Goal: Task Accomplishment & Management: Use online tool/utility

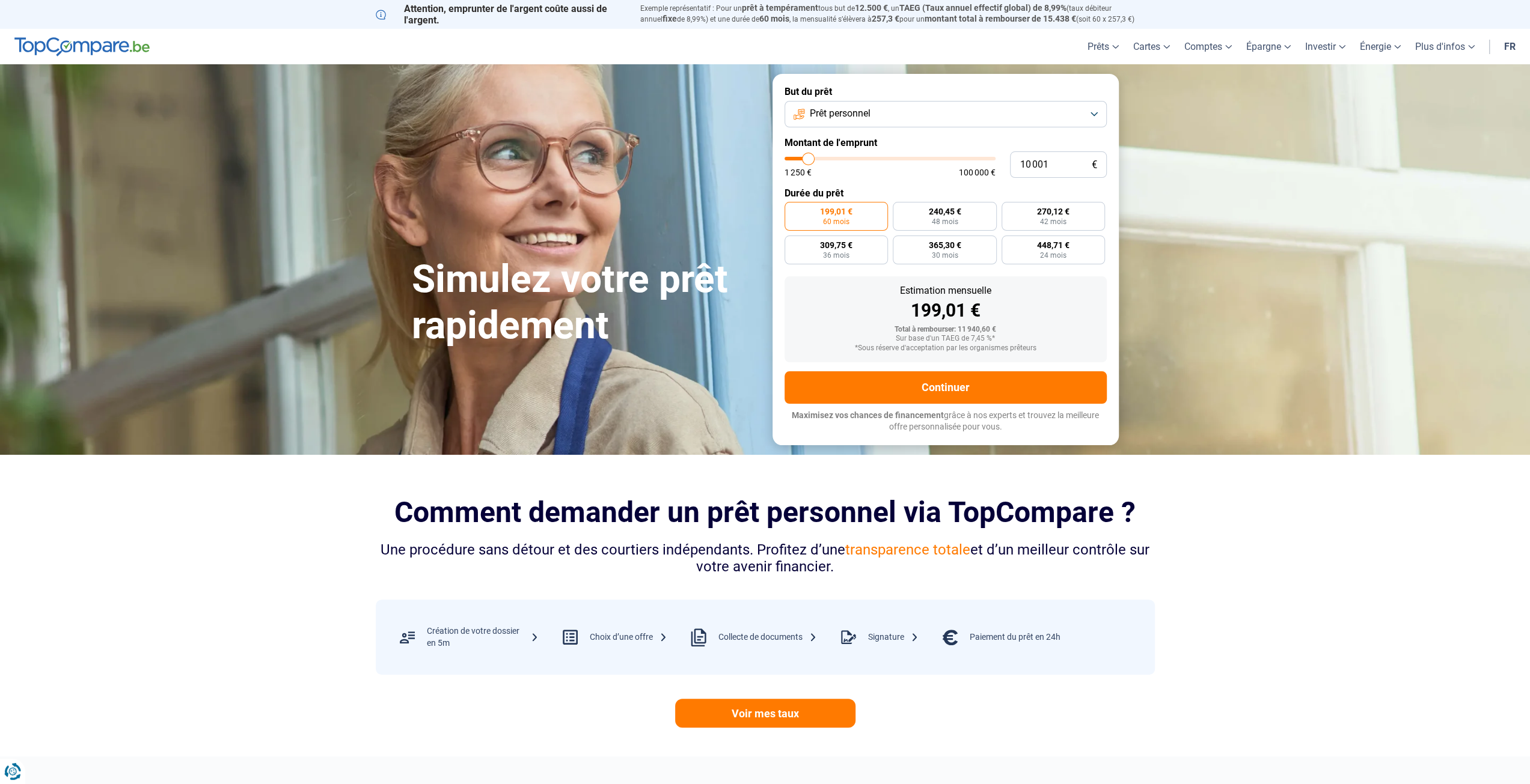
click at [873, 115] on button "Prêt personnel" at bounding box center [945, 113] width 322 height 26
click at [833, 220] on span "Prêt travaux" at bounding box center [834, 219] width 51 height 14
type input "10 500"
type input "10500"
type input "10 750"
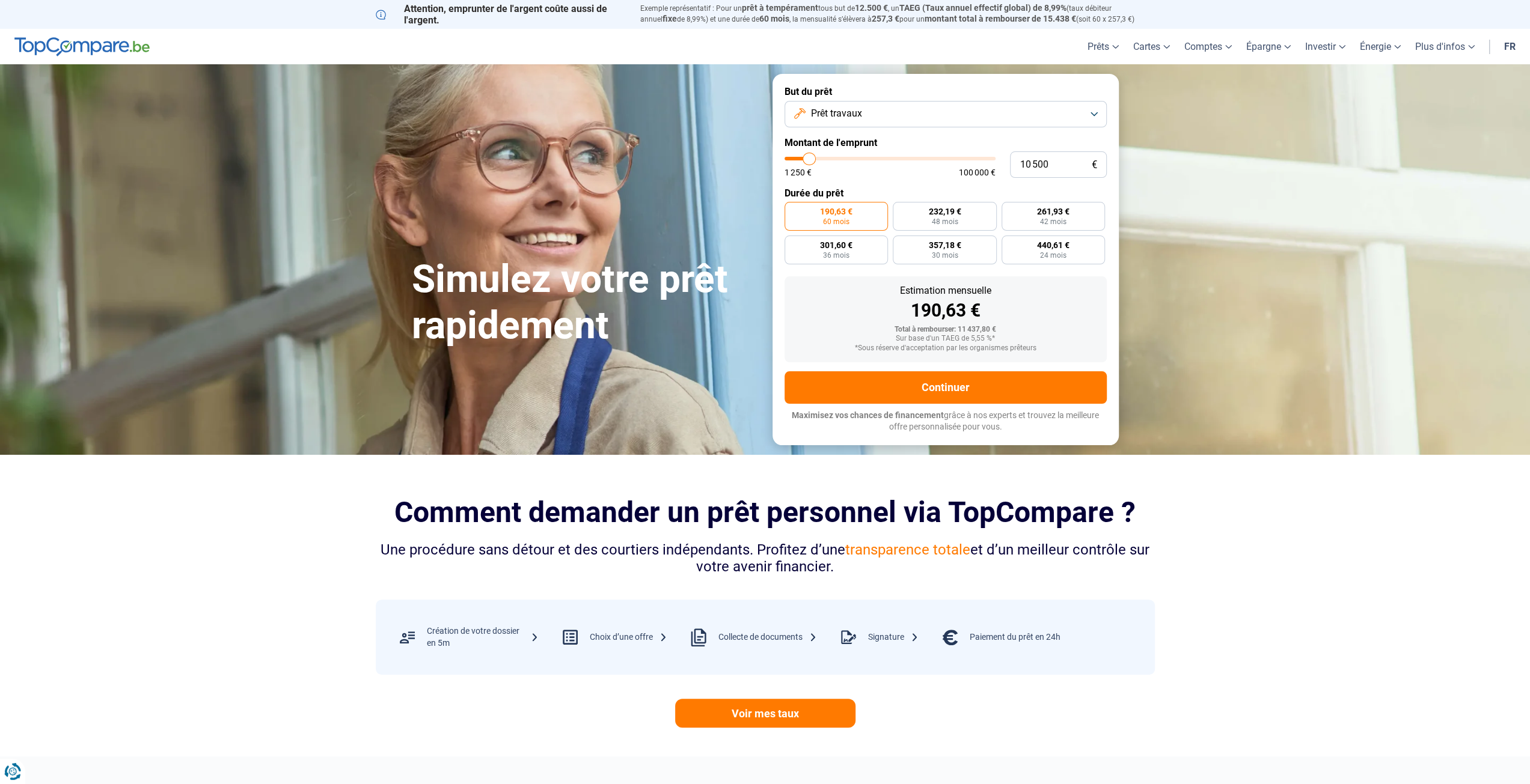
type input "10750"
type input "11 250"
type input "11250"
type input "11 750"
type input "11750"
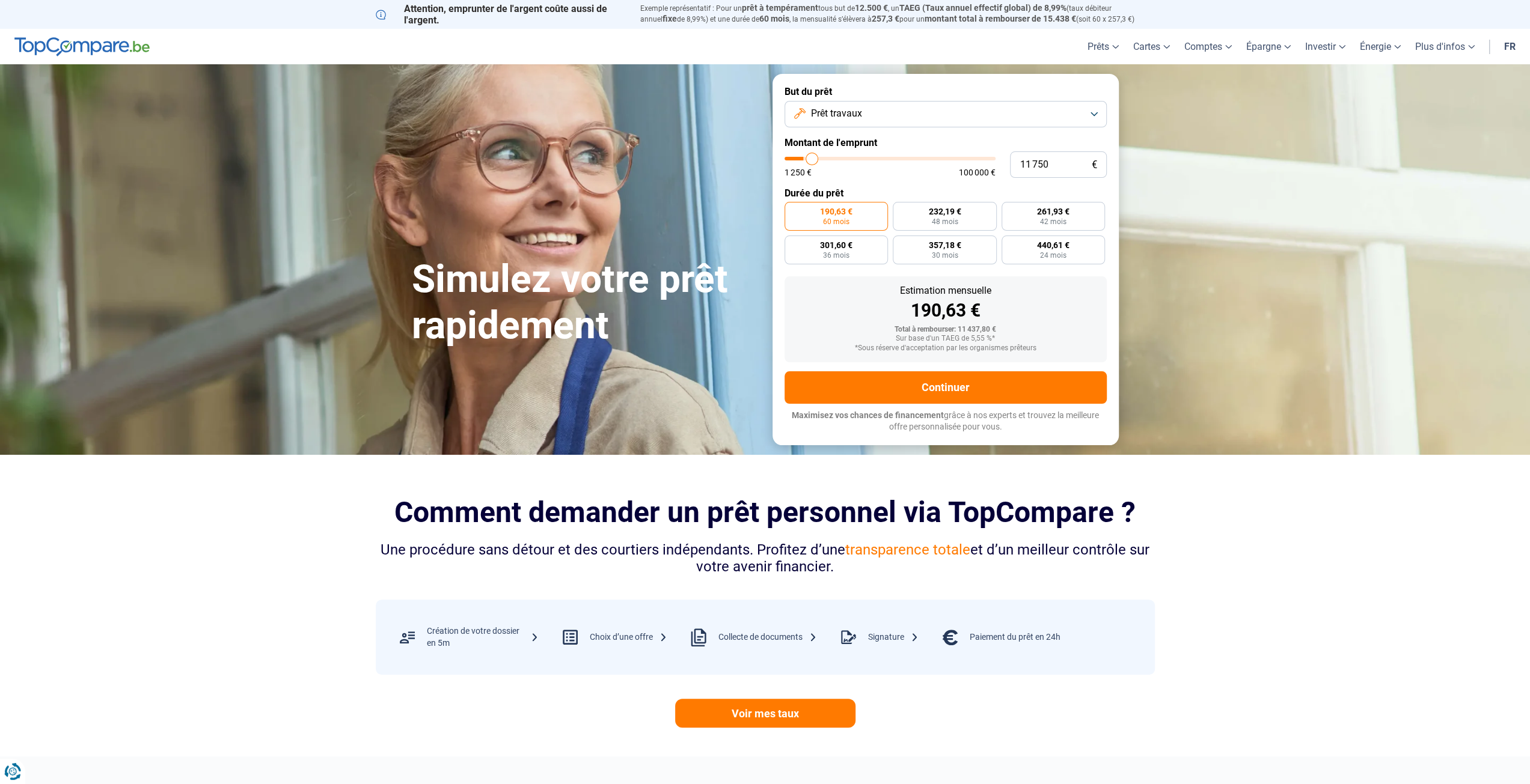
type input "12 250"
type input "12250"
type input "12 750"
type input "12750"
type input "13 000"
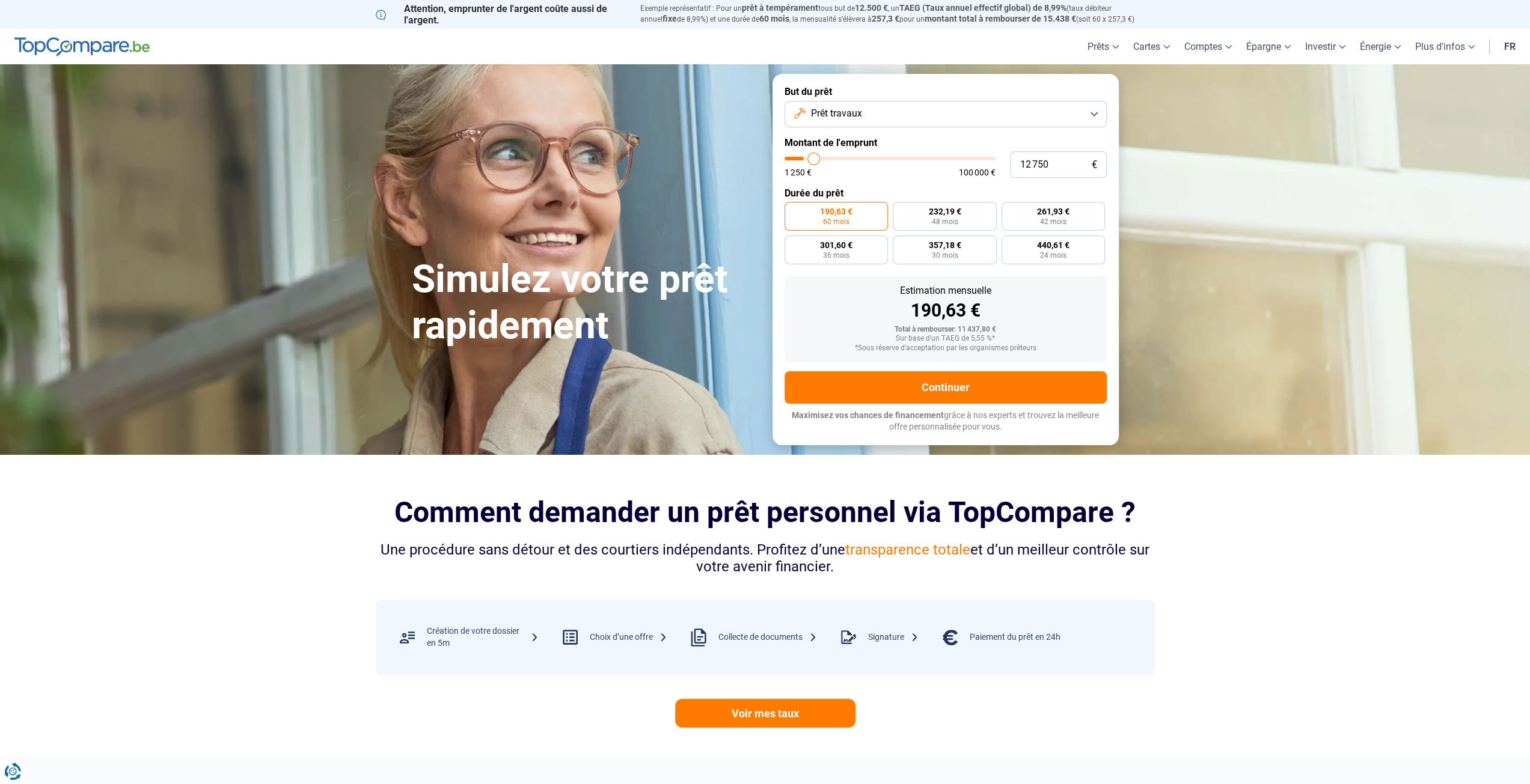
type input "13000"
type input "13 250"
type input "13250"
type input "13 750"
type input "13750"
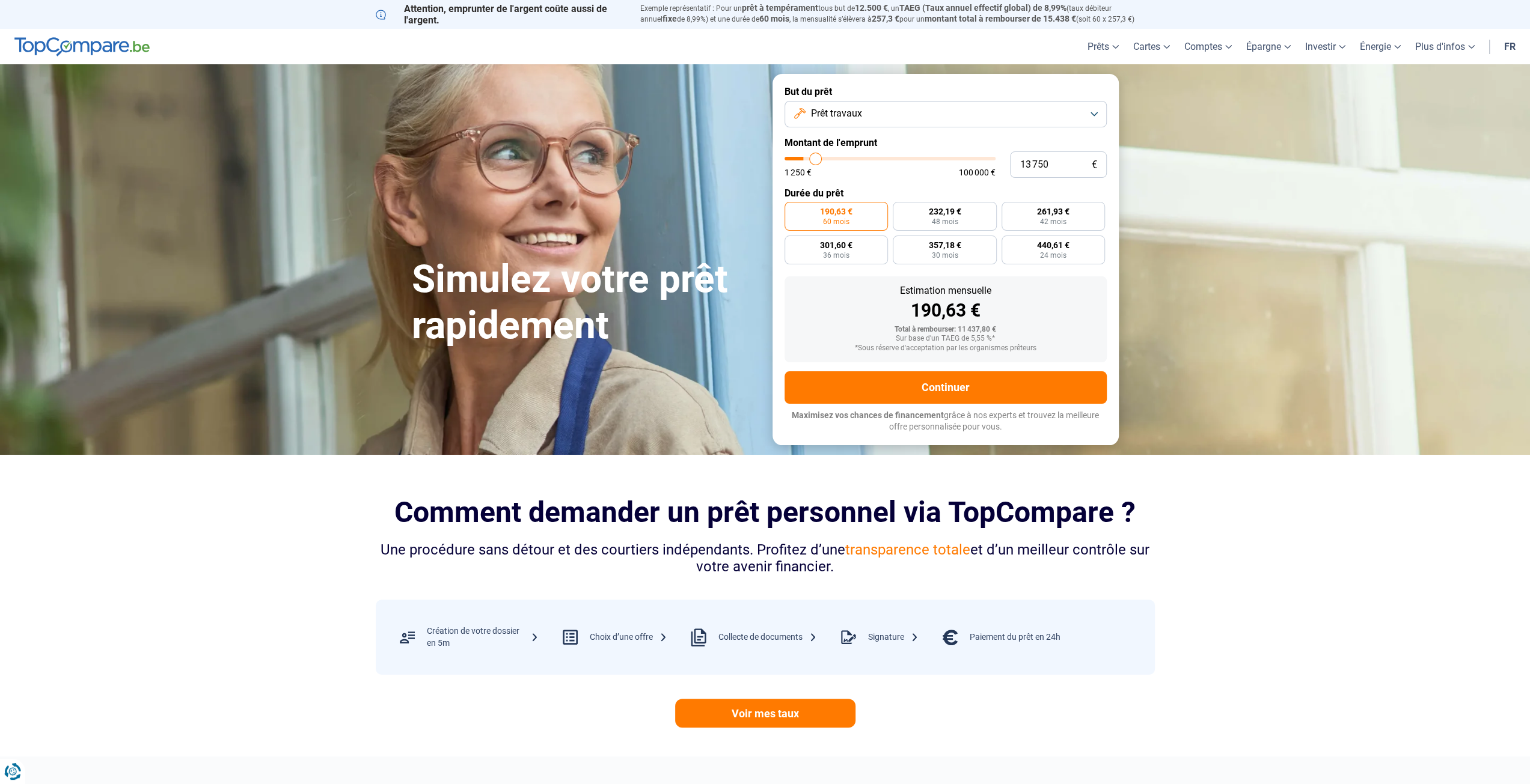
type input "14 000"
type input "14000"
type input "14 250"
type input "14250"
type input "14 500"
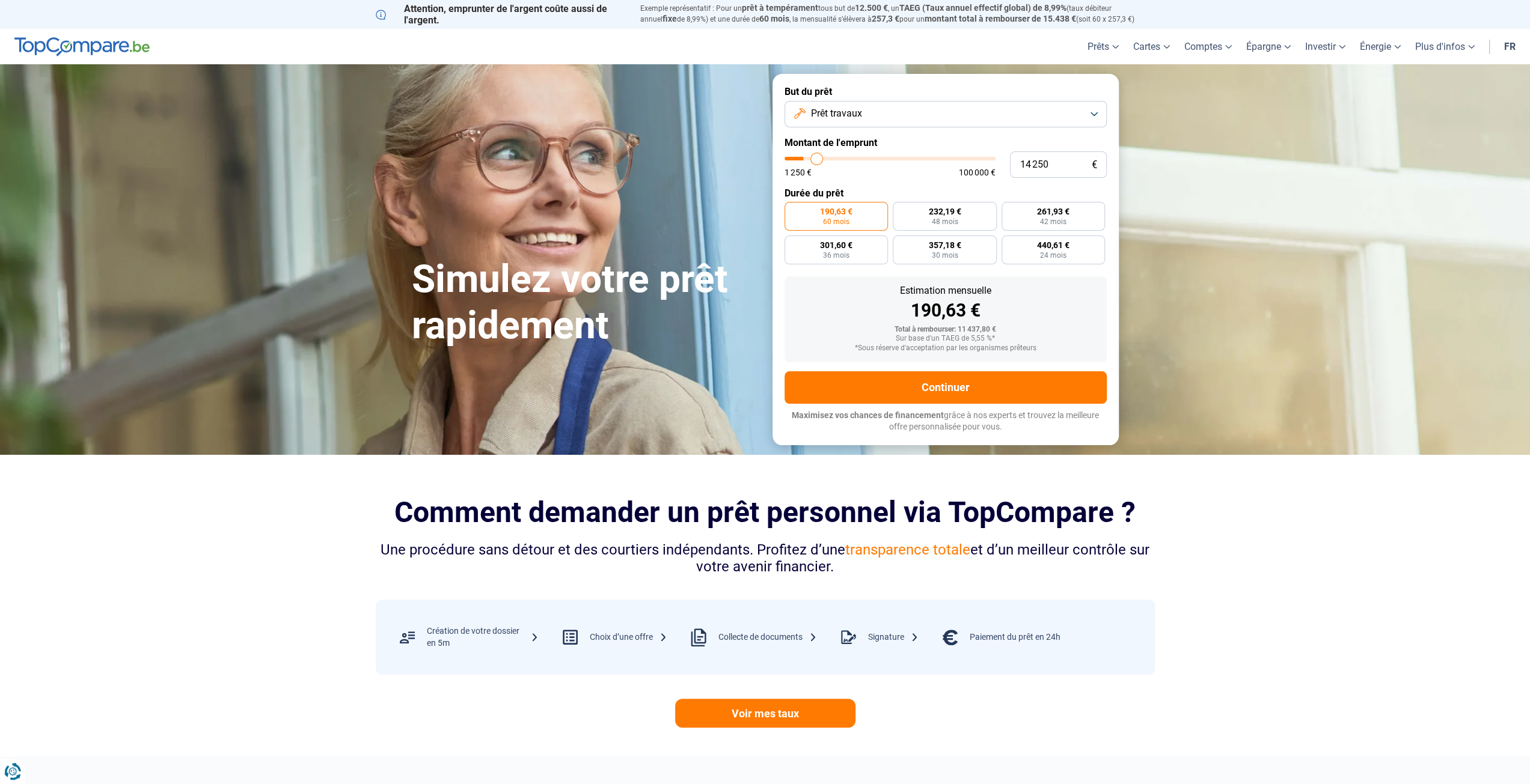
type input "14500"
type input "15 250"
type input "15250"
type input "15 500"
type input "15500"
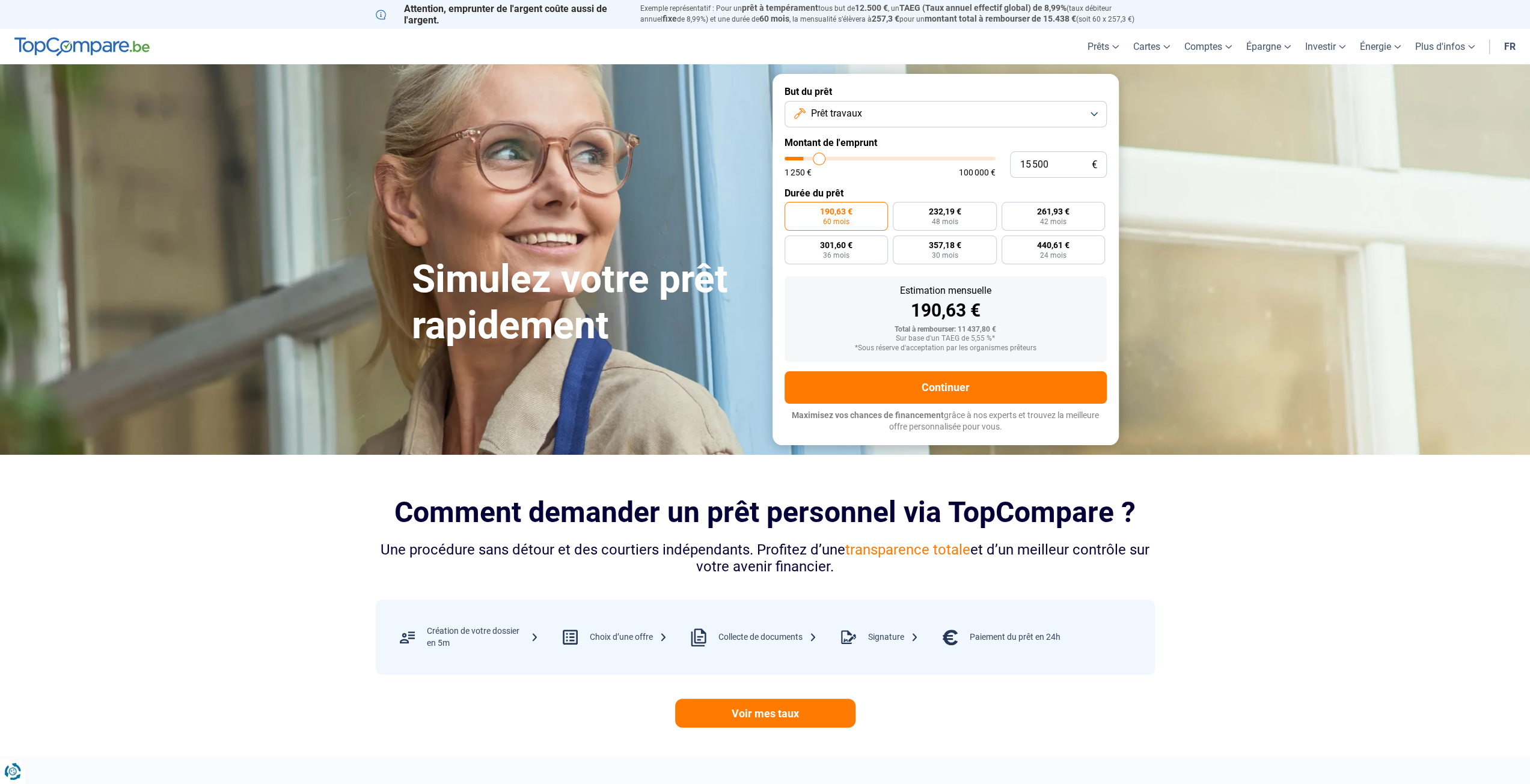
type input "16 250"
type input "16250"
type input "17 250"
type input "17250"
type input "18 250"
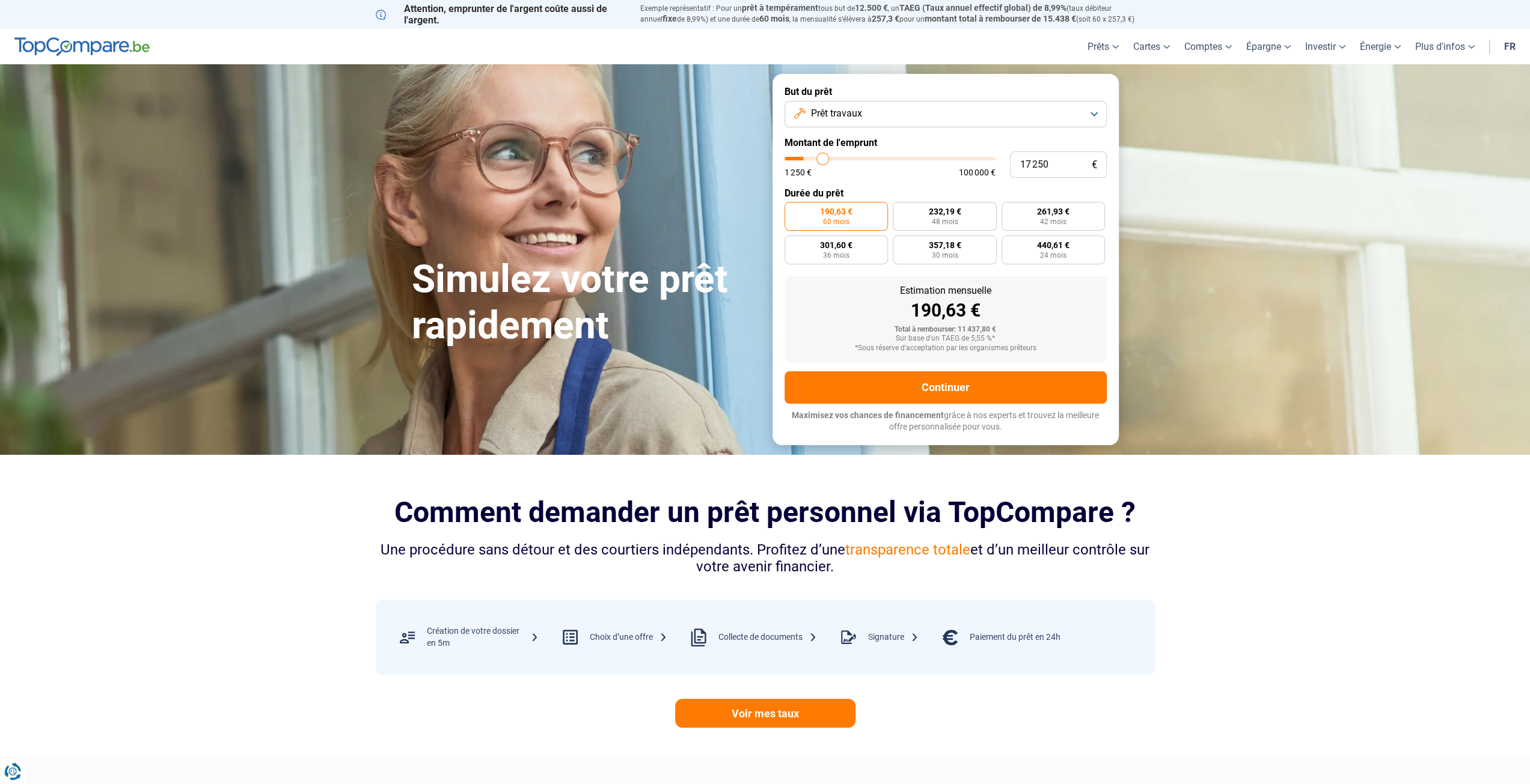
type input "18250"
type input "19 500"
type input "19500"
type input "20 500"
type input "20500"
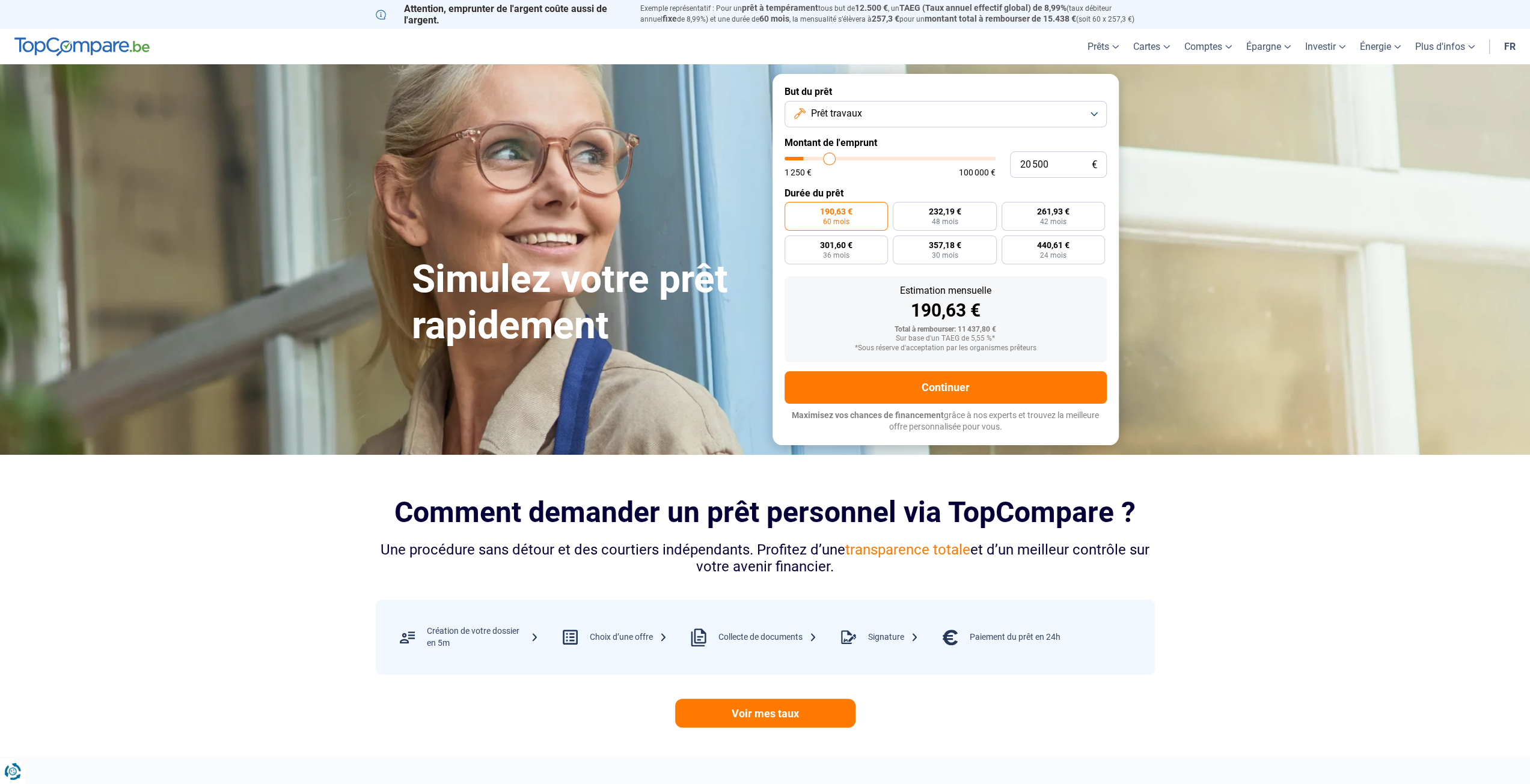
type input "22 500"
type input "22500"
type input "23 500"
type input "23500"
type input "24 000"
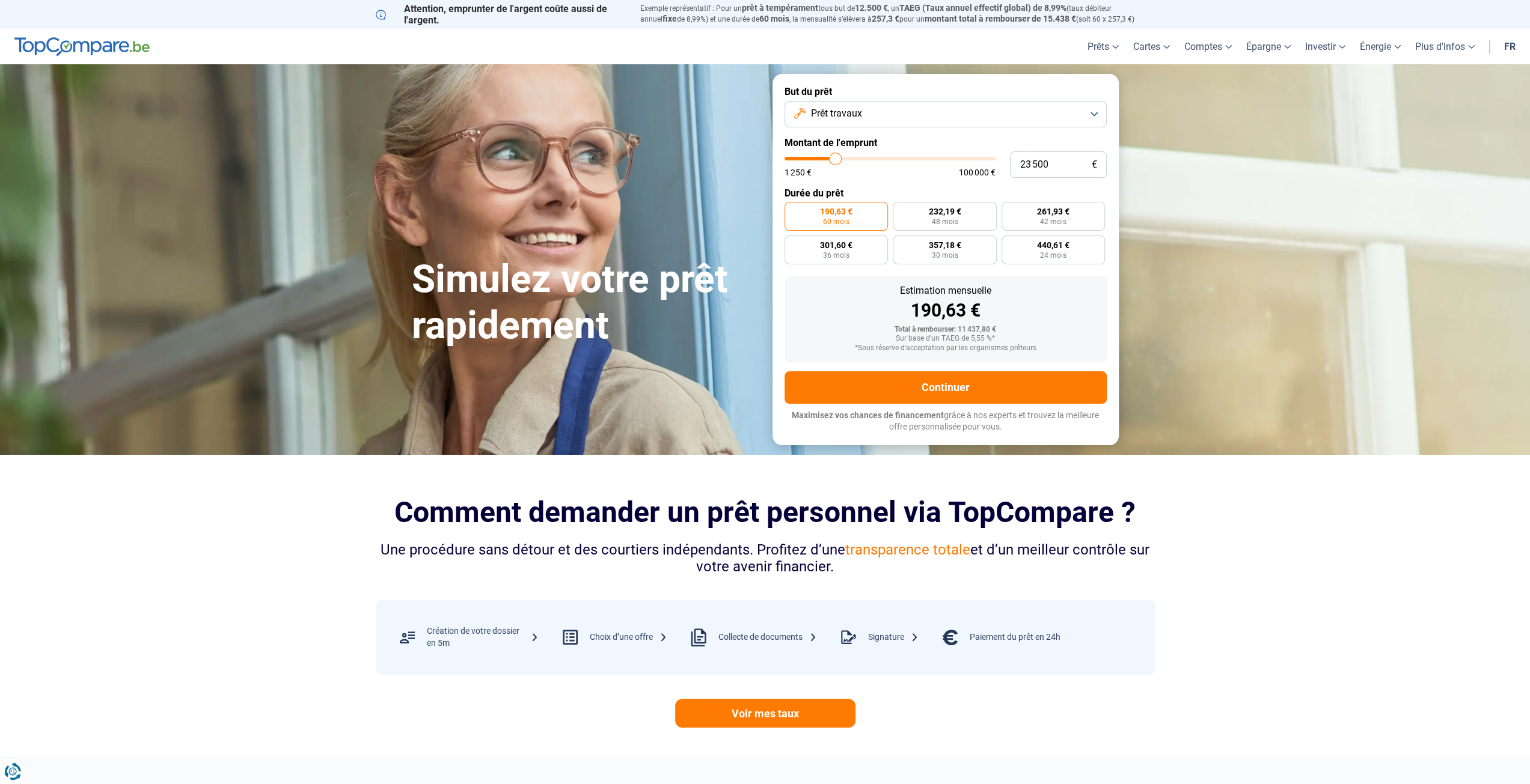
type input "24000"
type input "24 750"
type input "24750"
type input "25 250"
type input "25250"
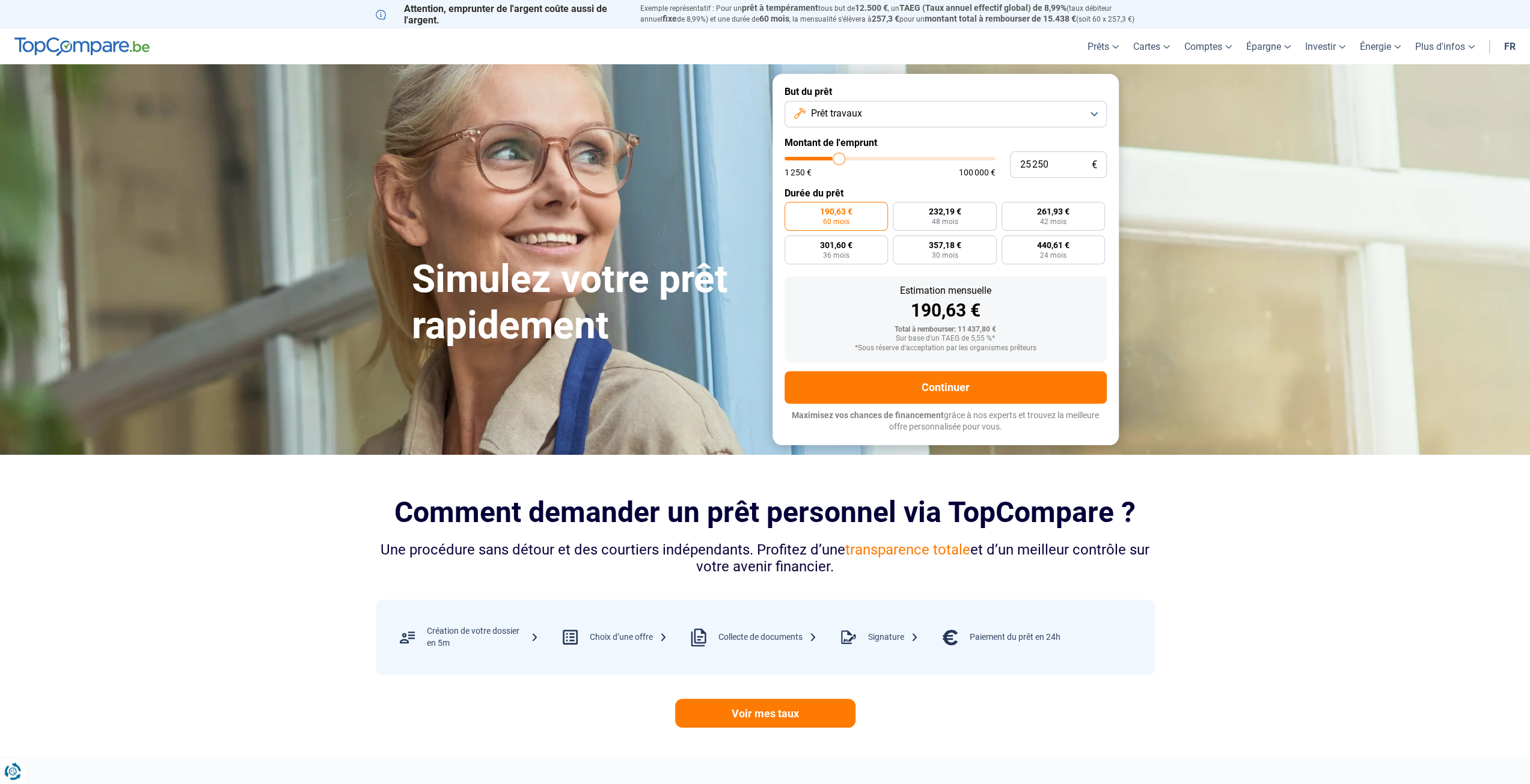
type input "25 500"
type input "25500"
type input "25 750"
type input "25750"
type input "26 000"
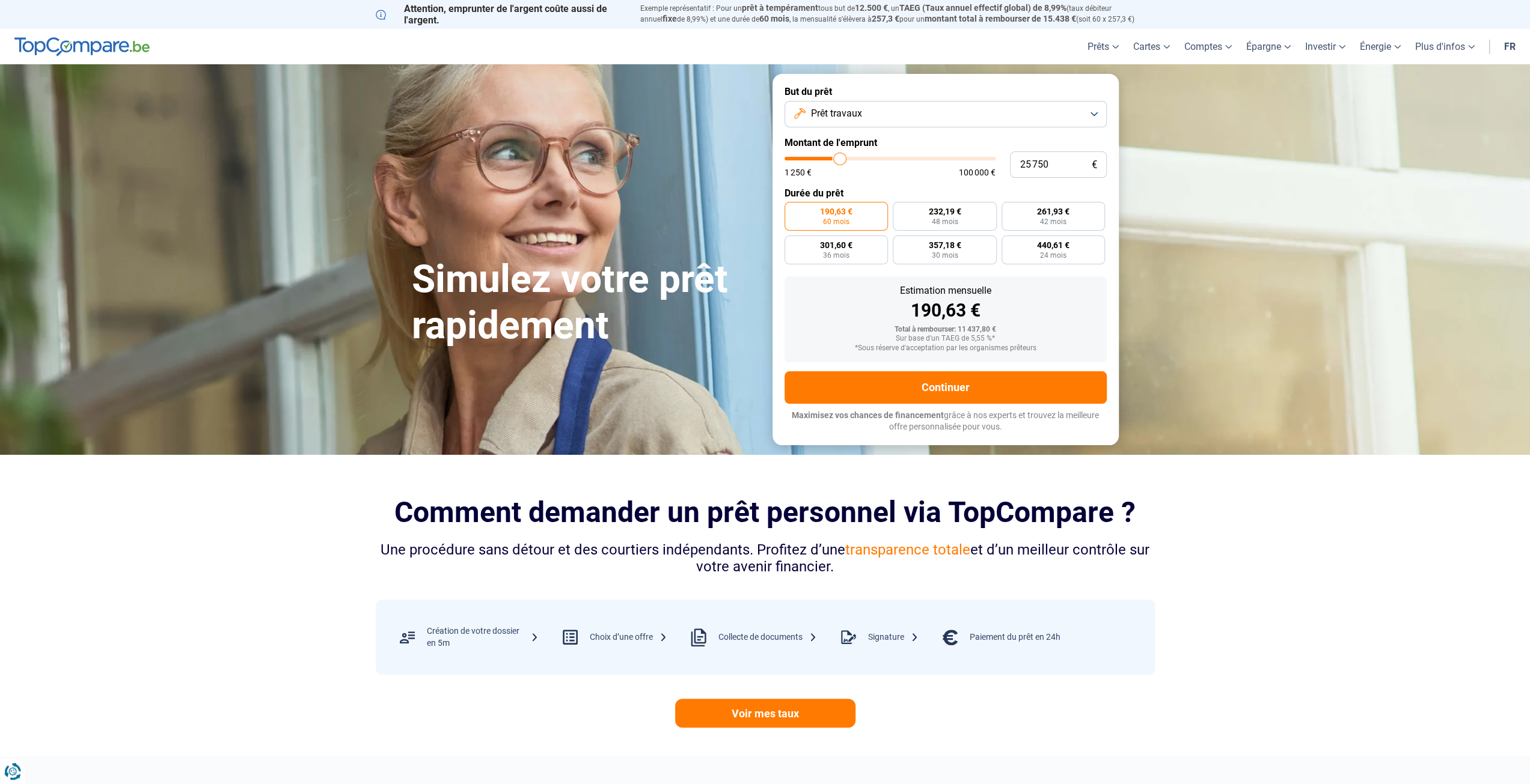
type input "26000"
type input "26 250"
type input "26250"
type input "26 500"
type input "26500"
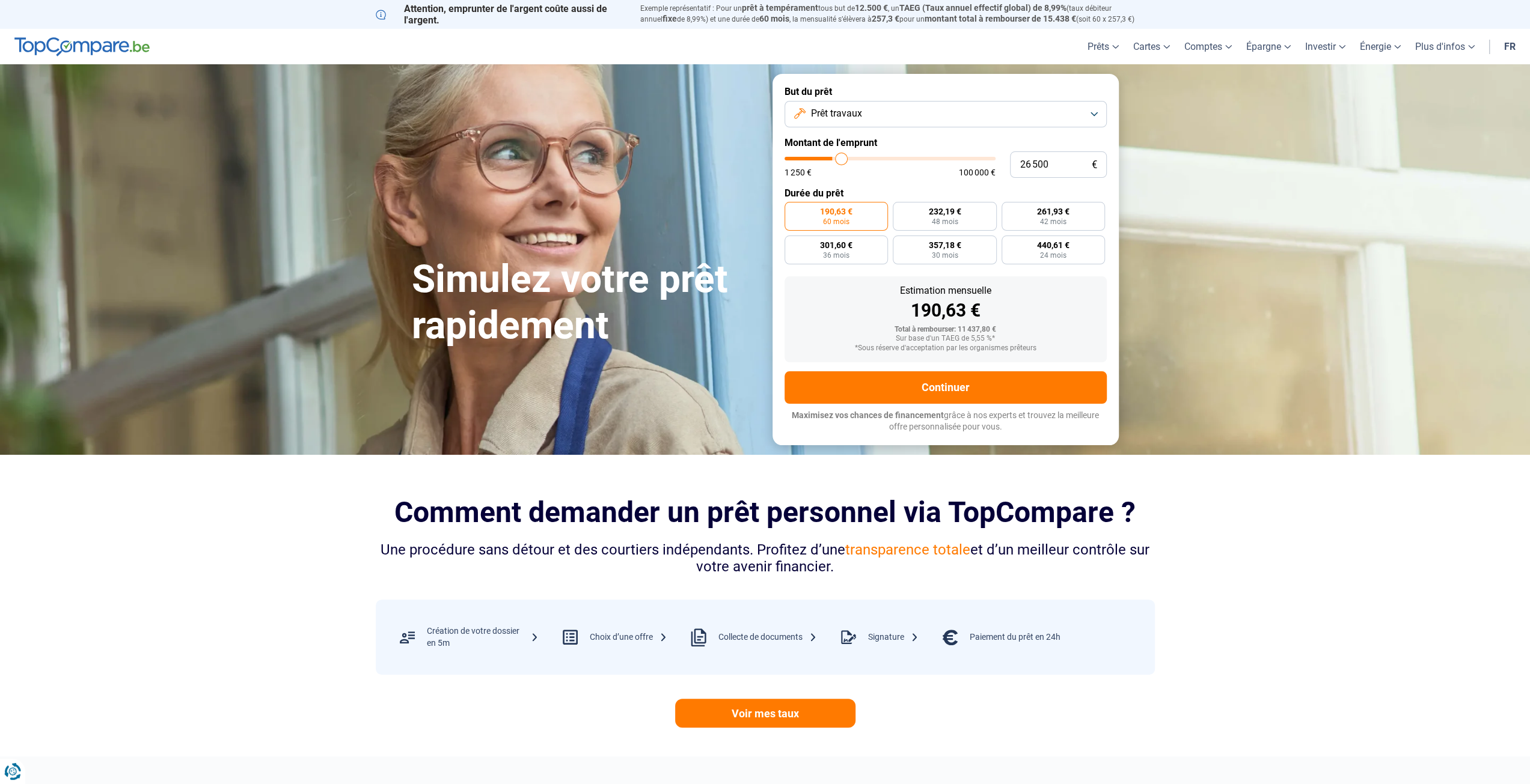
type input "26 750"
type input "26750"
type input "27 500"
type input "27500"
type input "27 750"
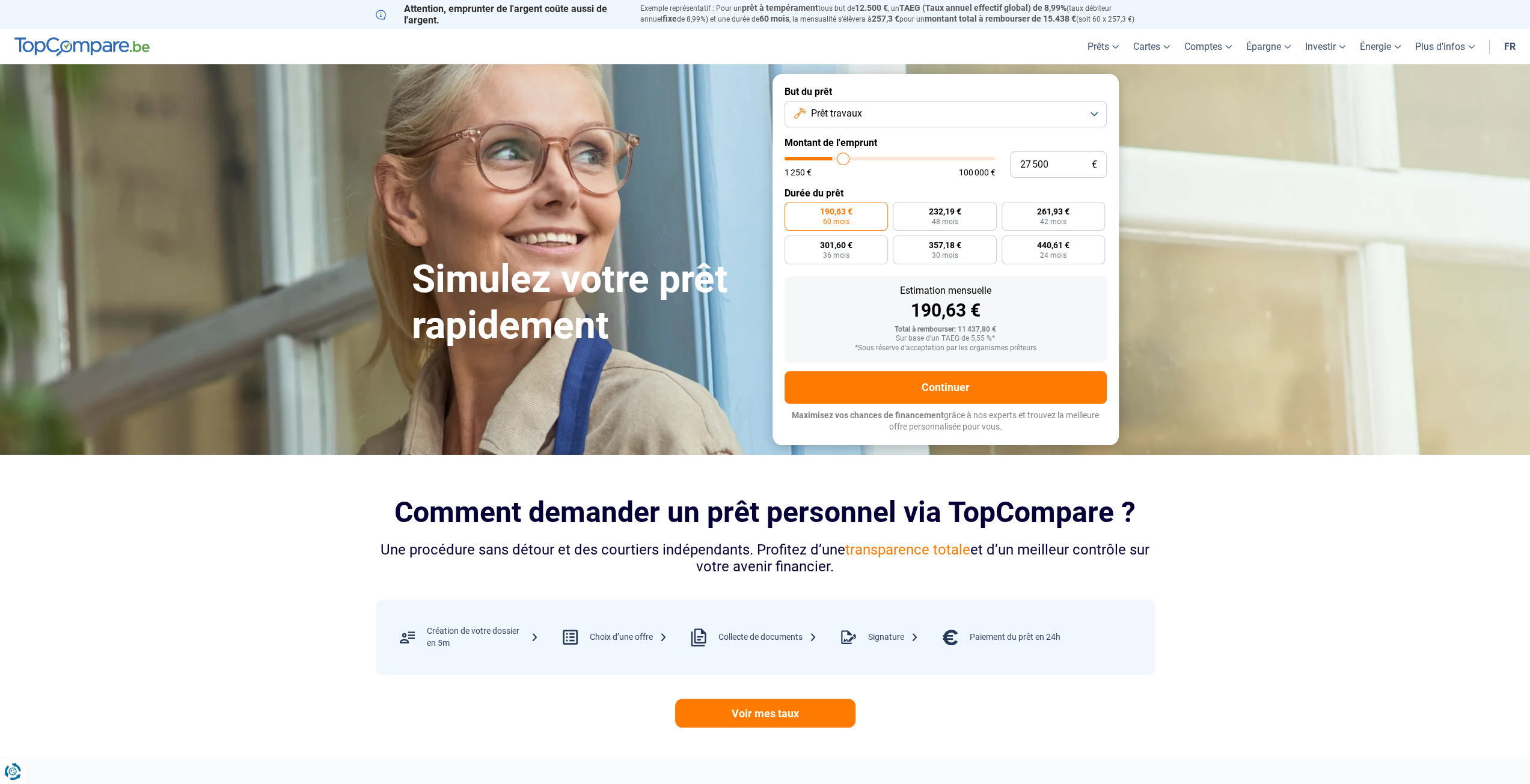
type input "27750"
type input "28 250"
type input "28250"
type input "28 500"
type input "28500"
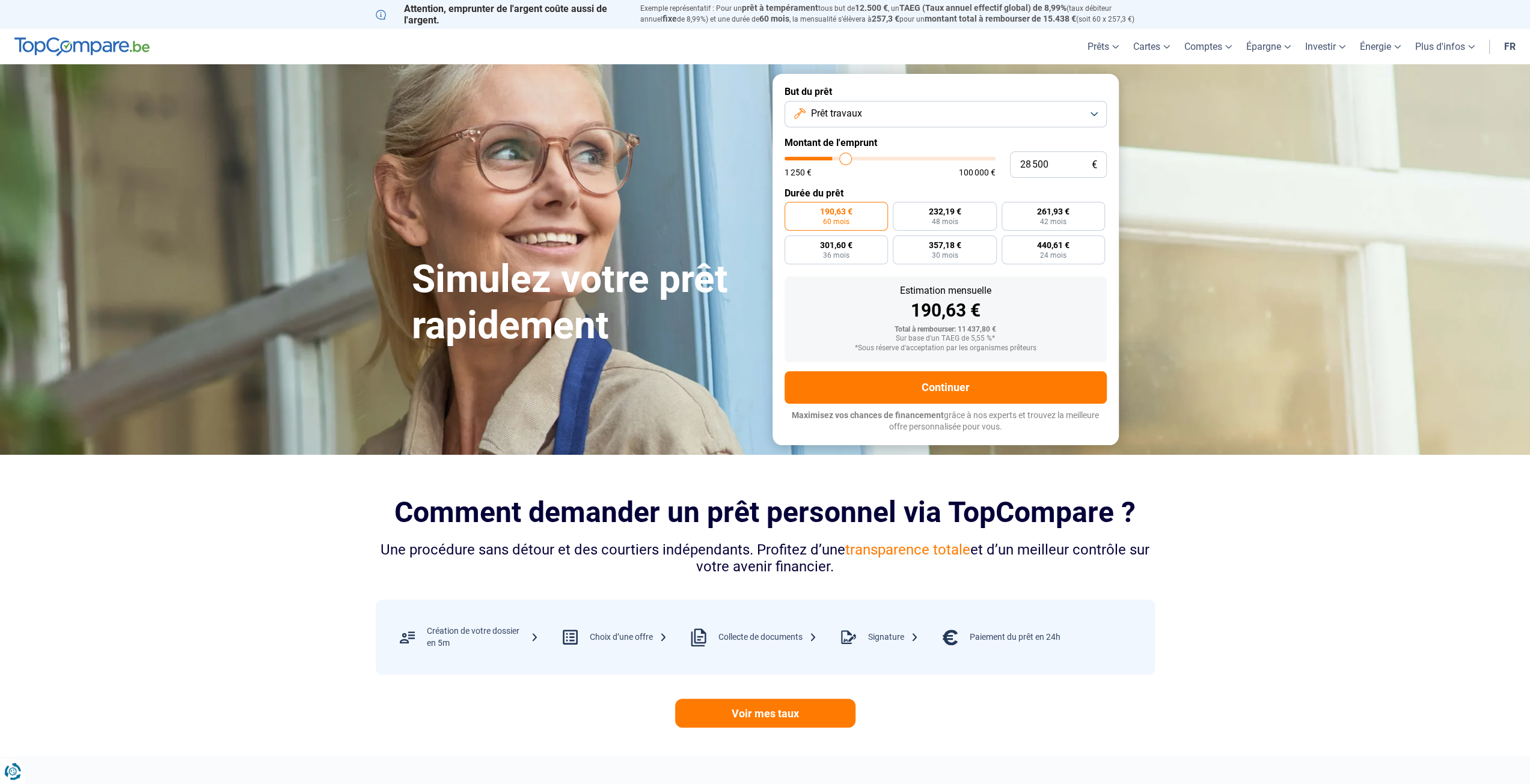
type input "29 250"
type input "29250"
type input "29 750"
type input "29750"
type input "30 500"
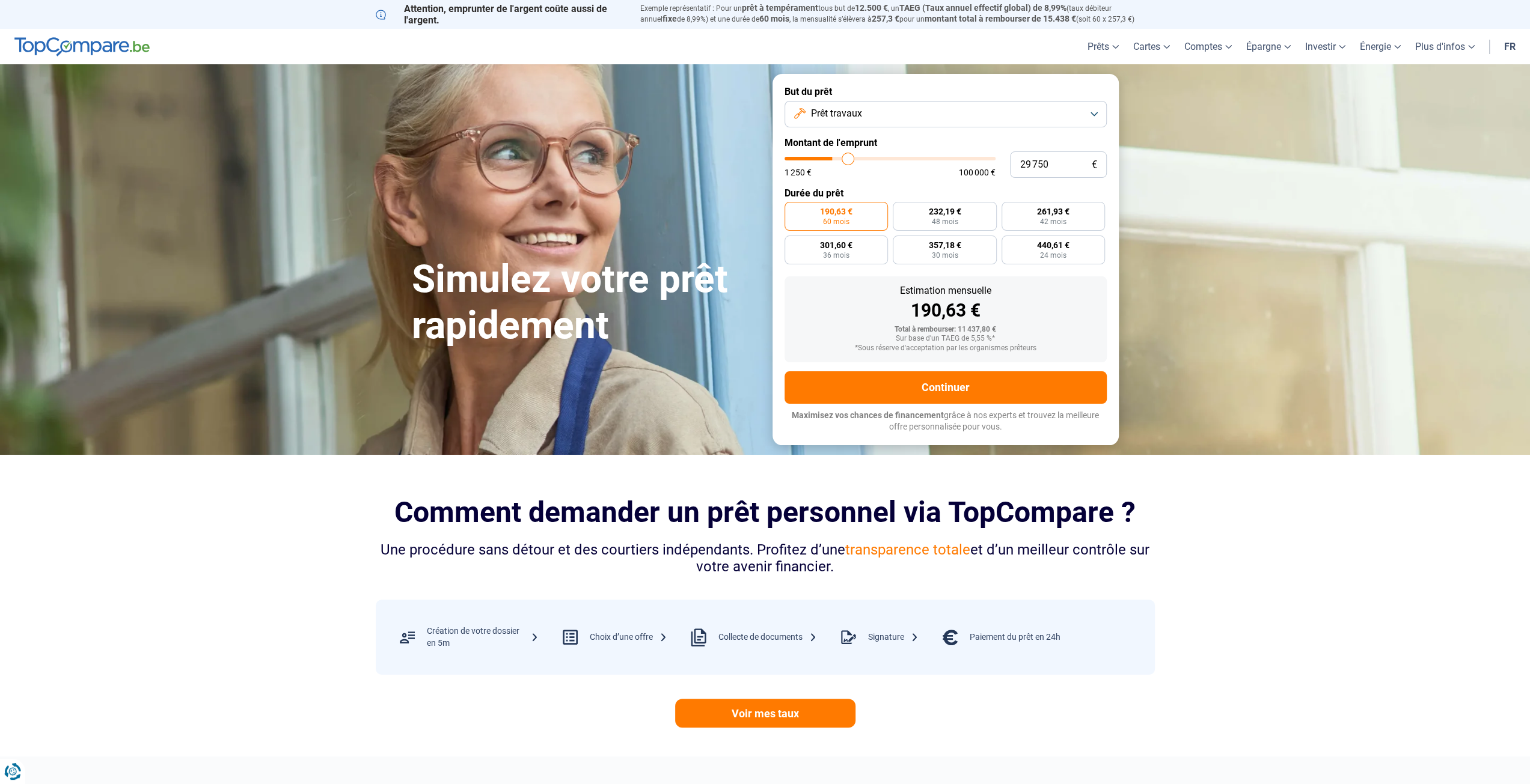
type input "30500"
type input "31 250"
type input "31250"
type input "31 500"
type input "31500"
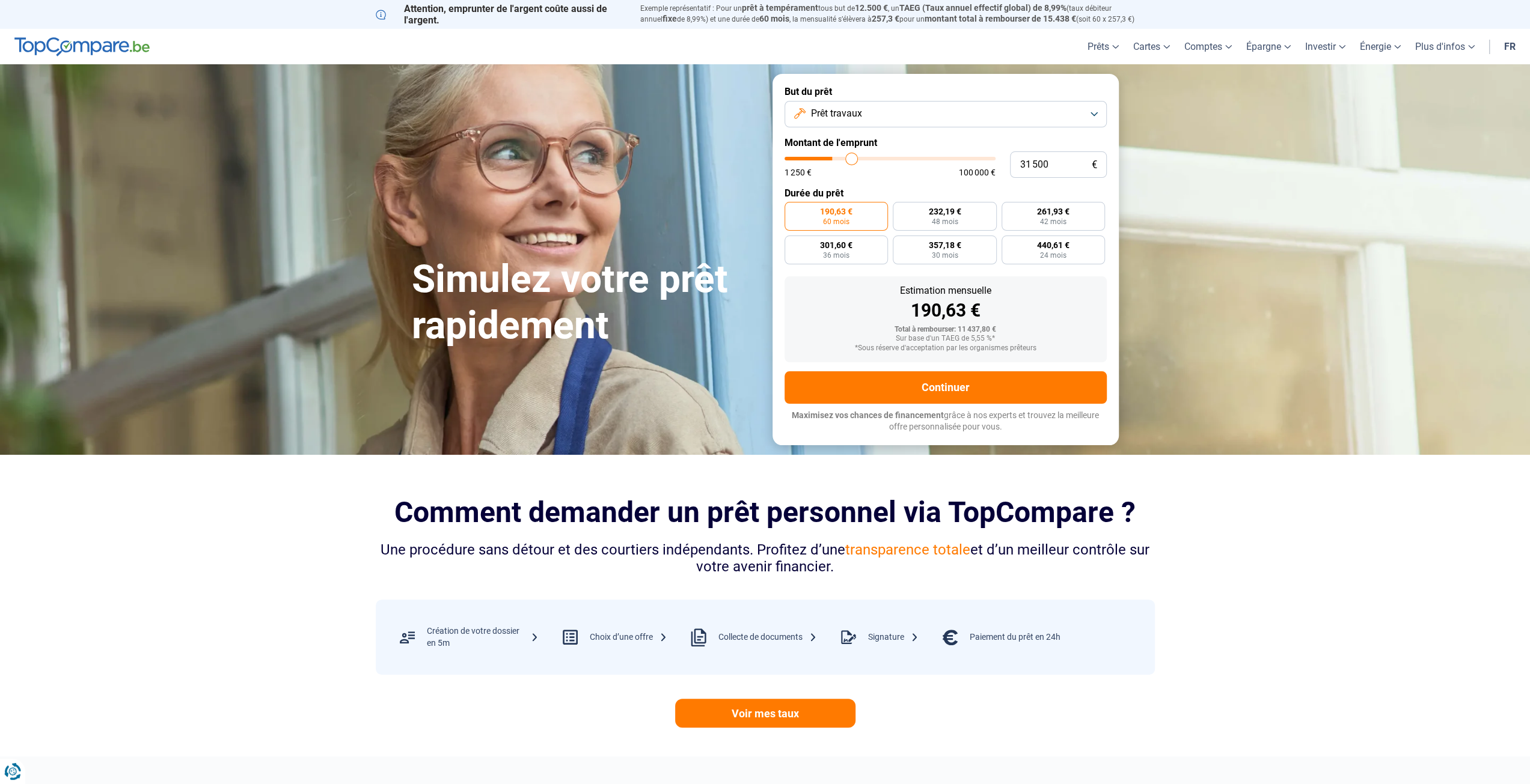
type input "32 250"
type input "32250"
type input "32 500"
type input "32500"
type input "33 250"
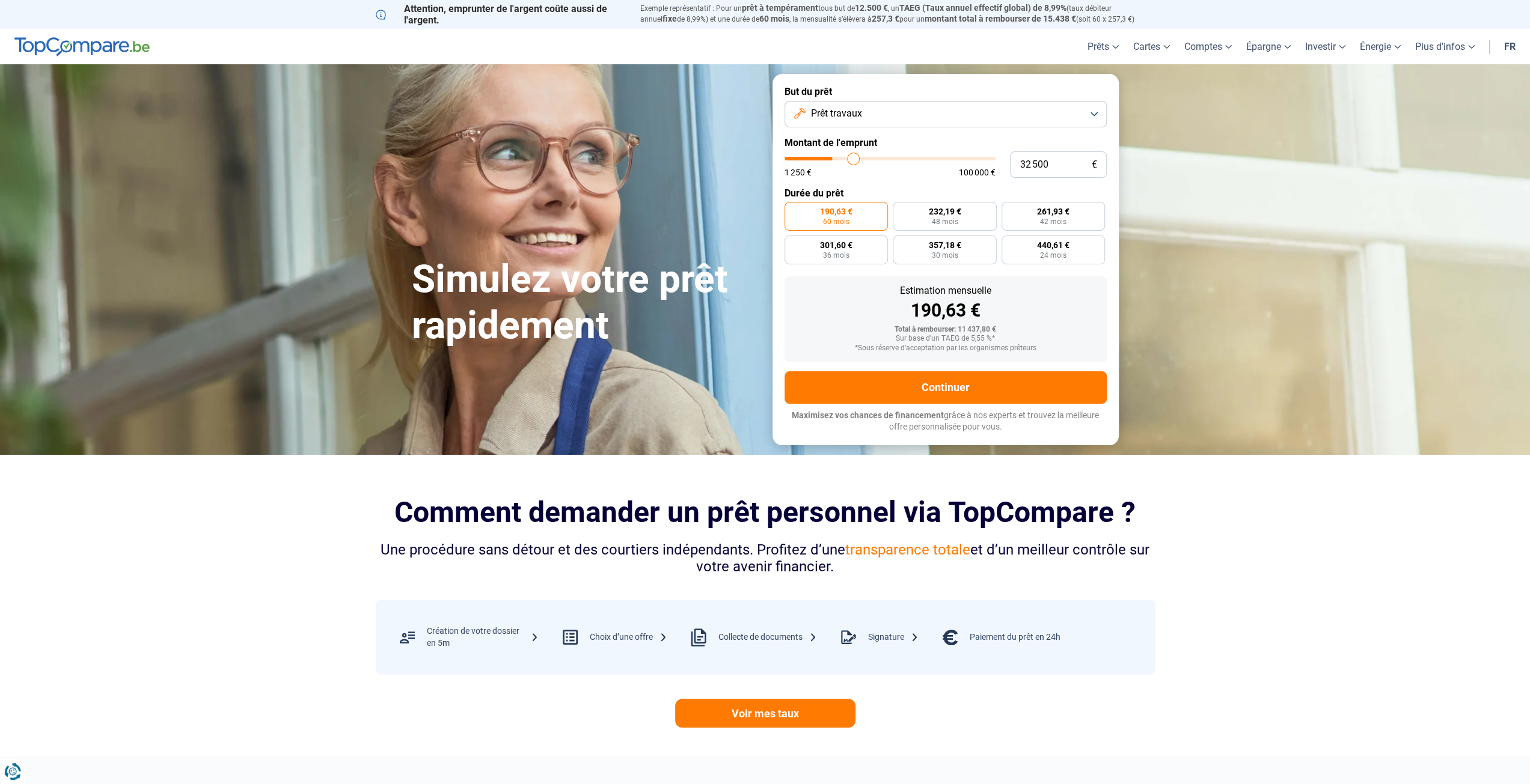
type input "33250"
type input "33 750"
type input "33750"
type input "34 250"
type input "34250"
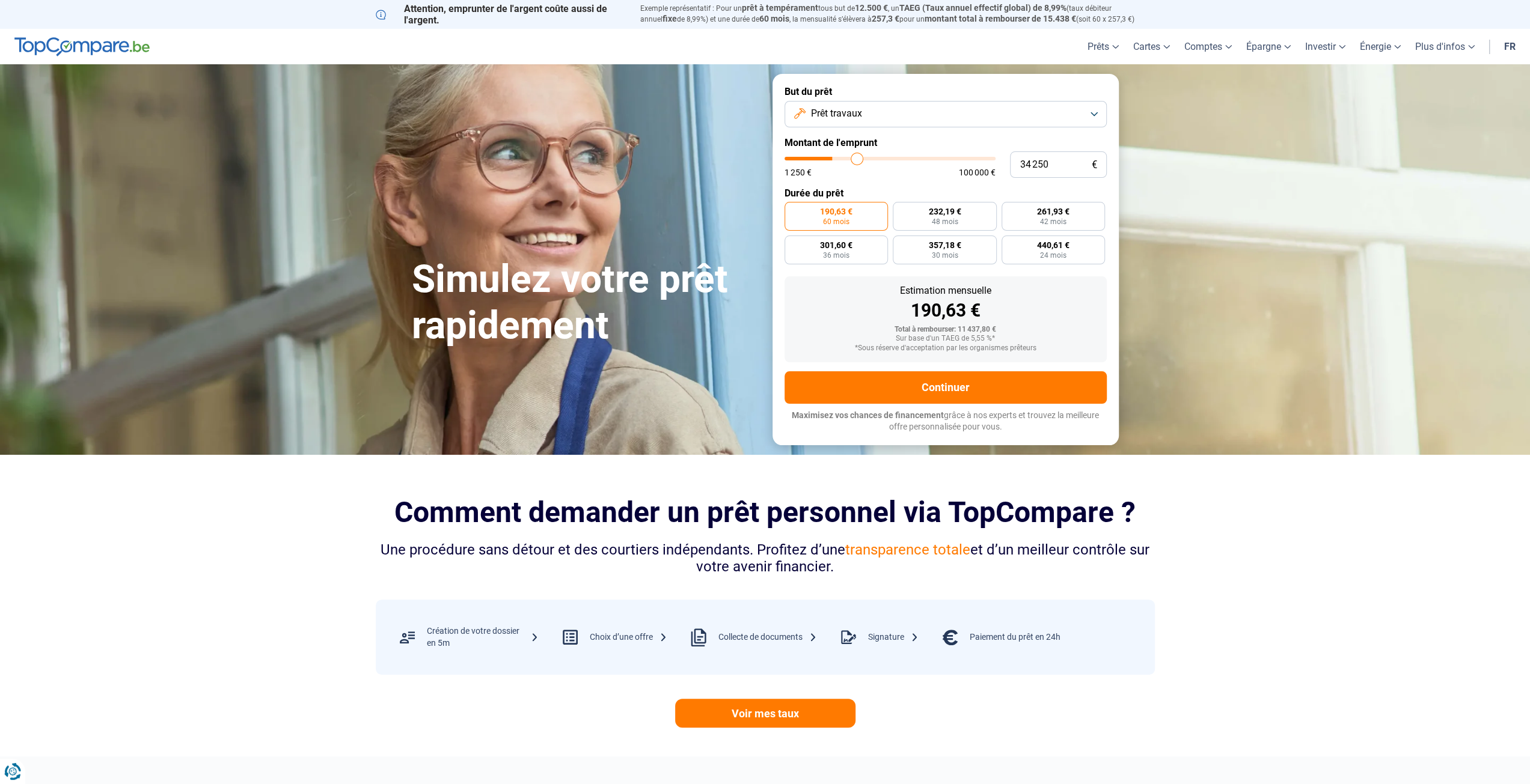
type input "34 750"
type input "34750"
type input "35 250"
type input "35250"
type input "35 500"
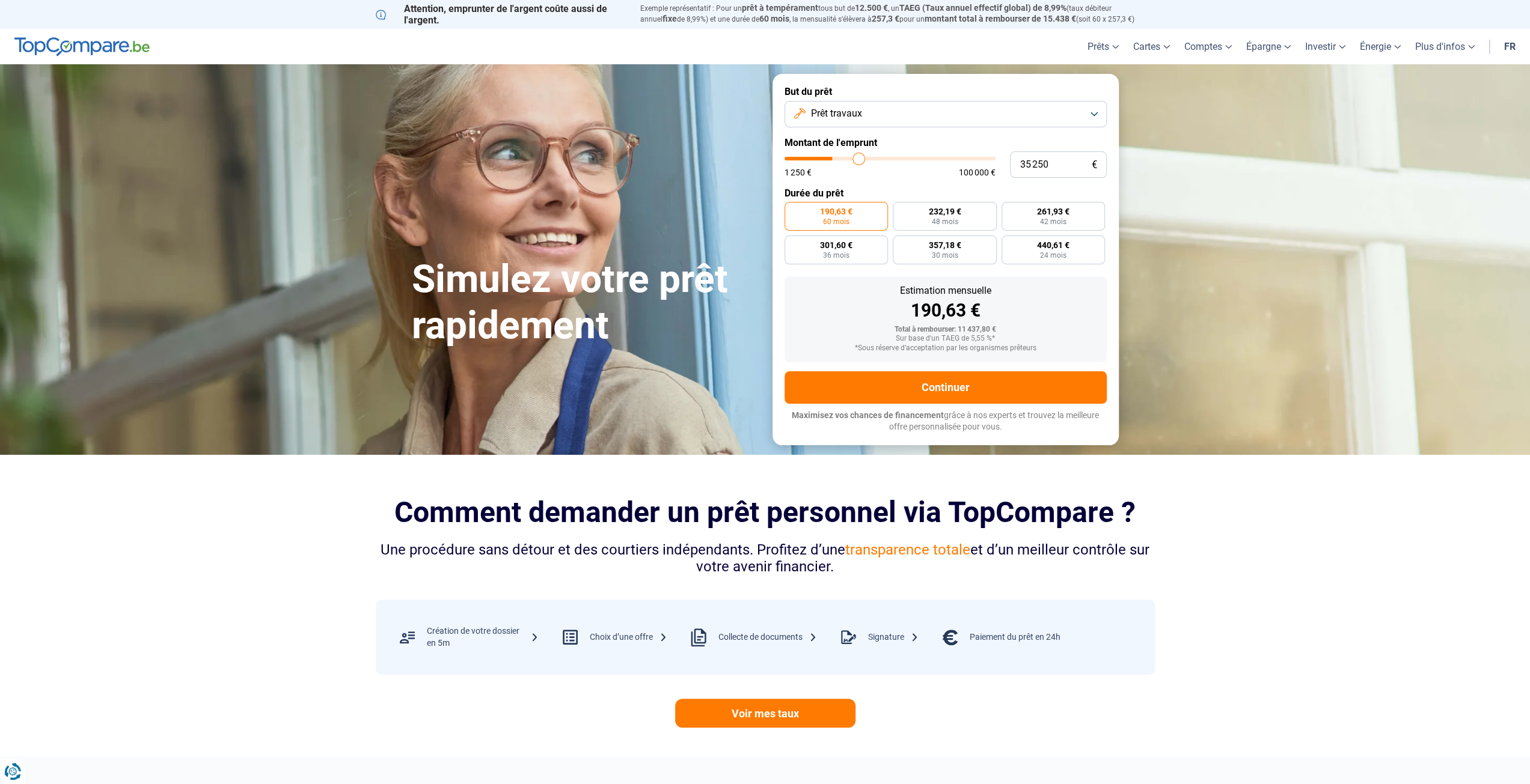
type input "35500"
type input "35 750"
type input "35750"
type input "36 250"
type input "36250"
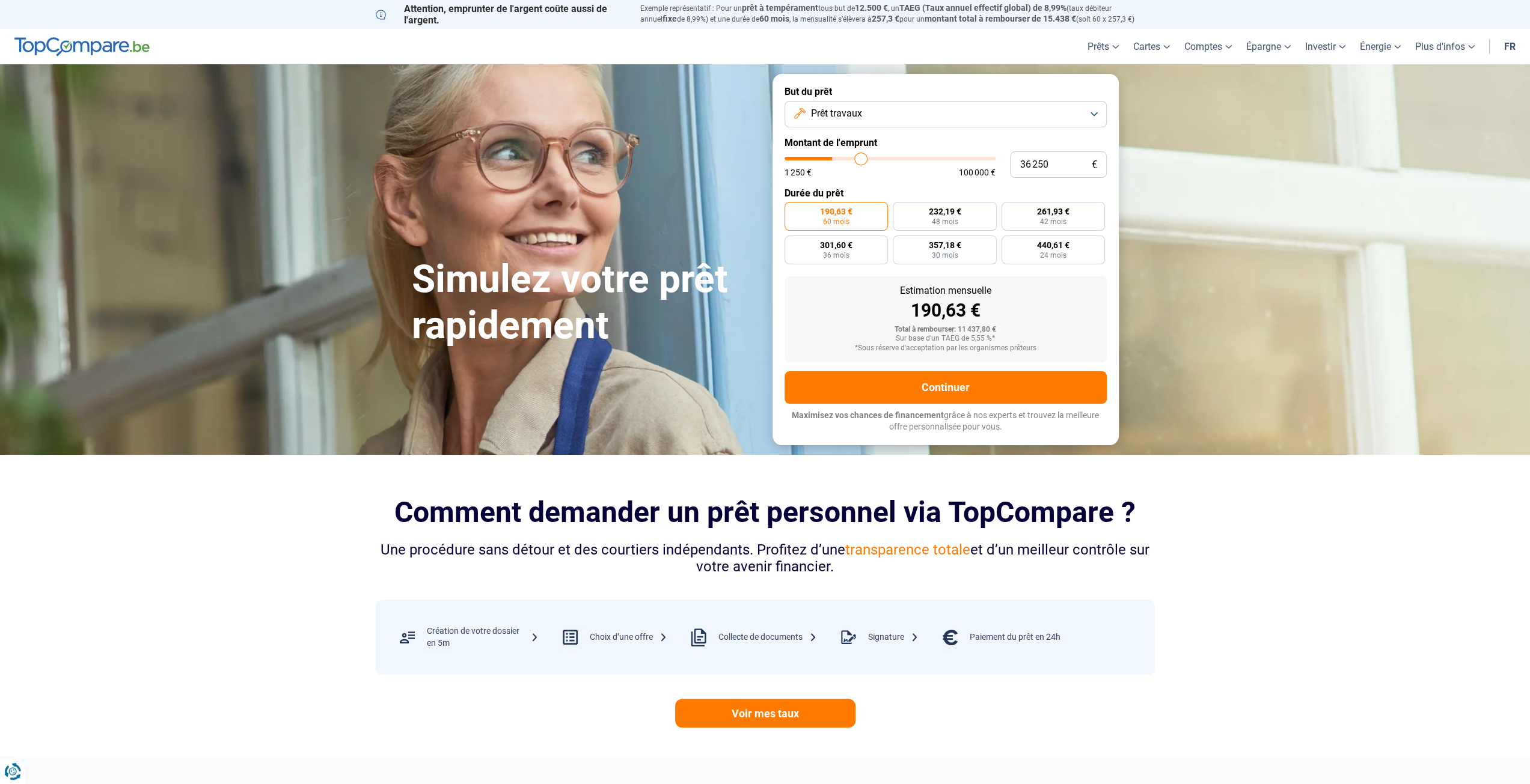
type input "36 500"
type input "36500"
type input "36 750"
type input "36750"
type input "37 250"
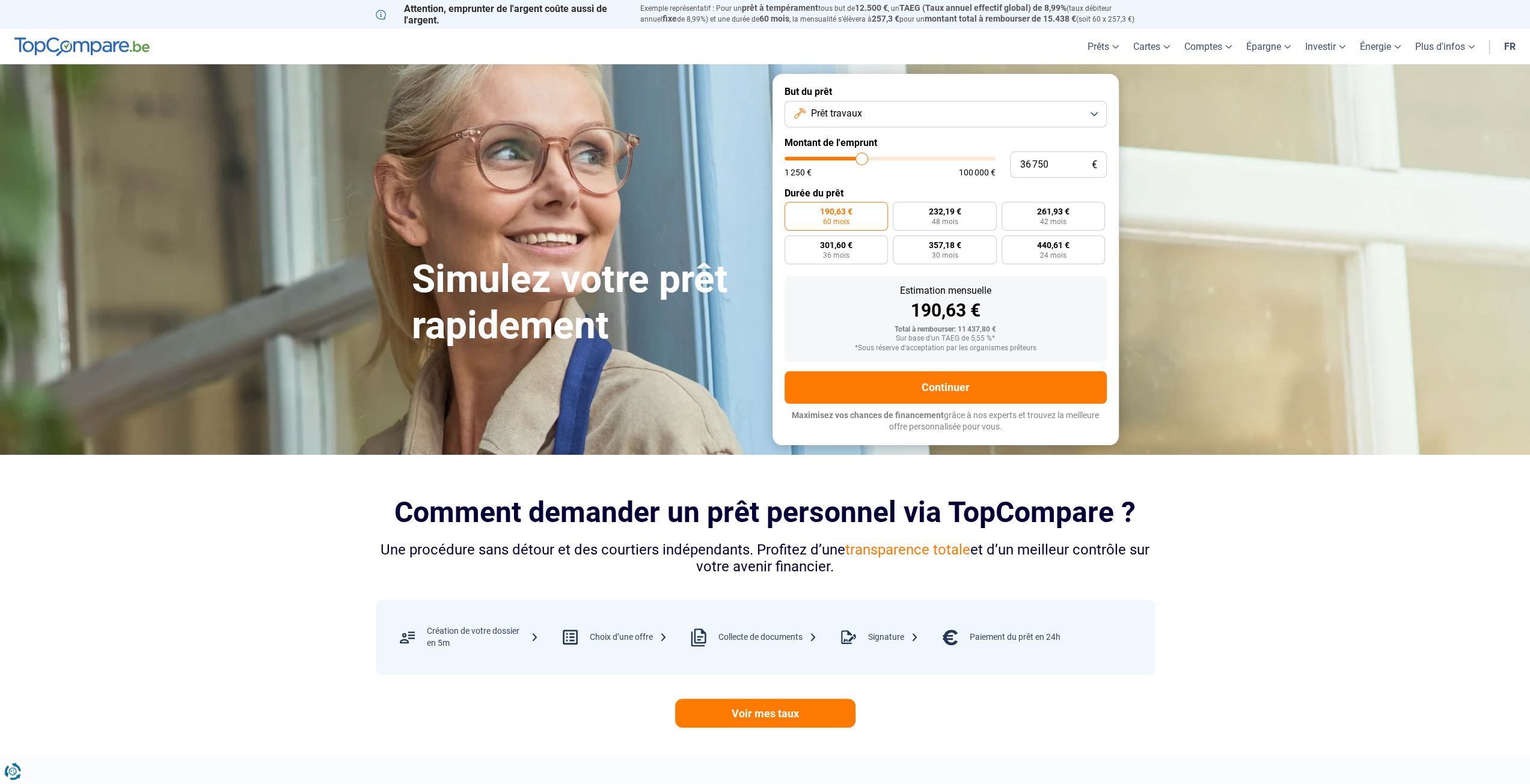
type input "37250"
type input "37 500"
type input "37500"
type input "37 750"
type input "37750"
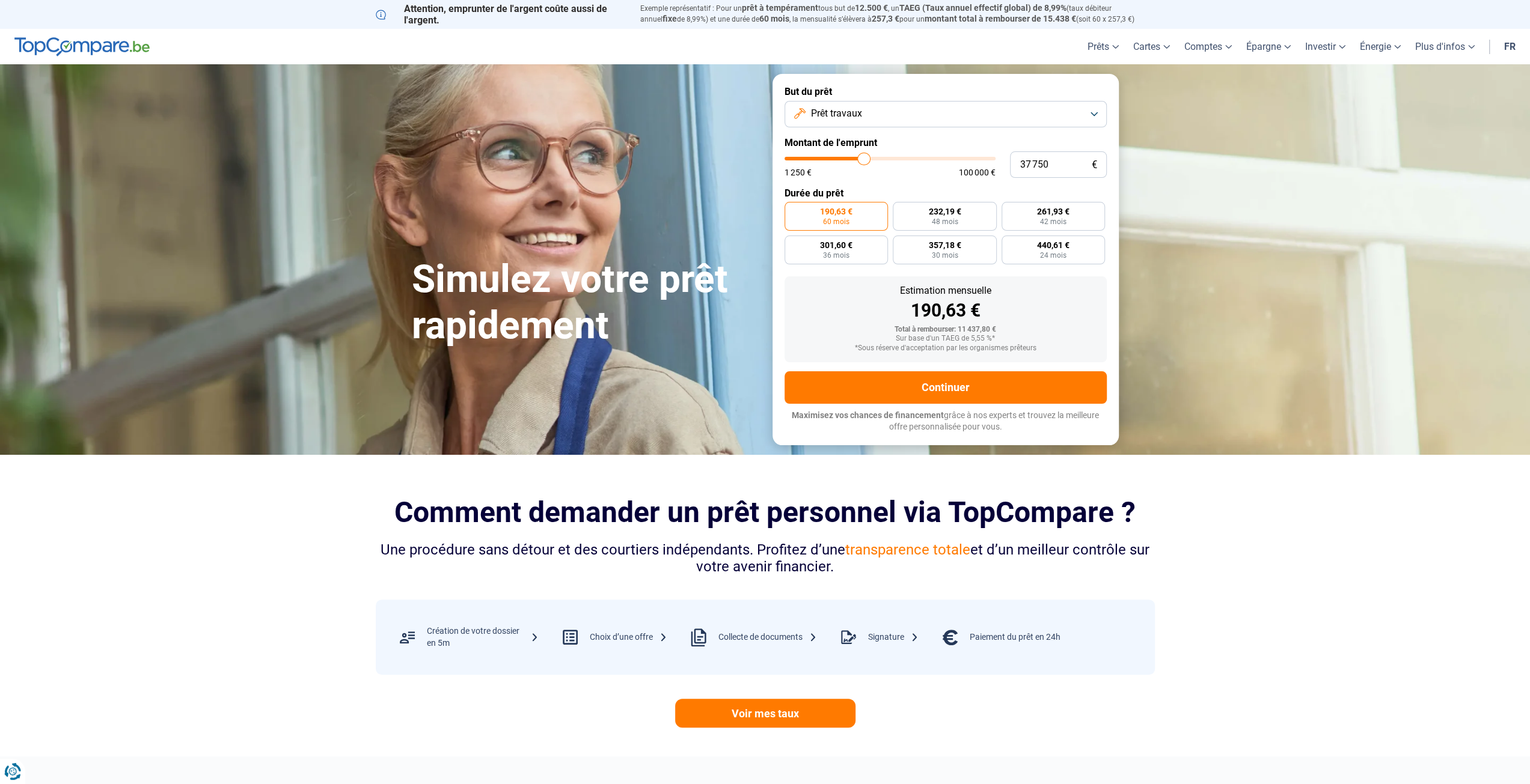
type input "38 000"
type input "38000"
type input "38 500"
type input "38500"
type input "38 750"
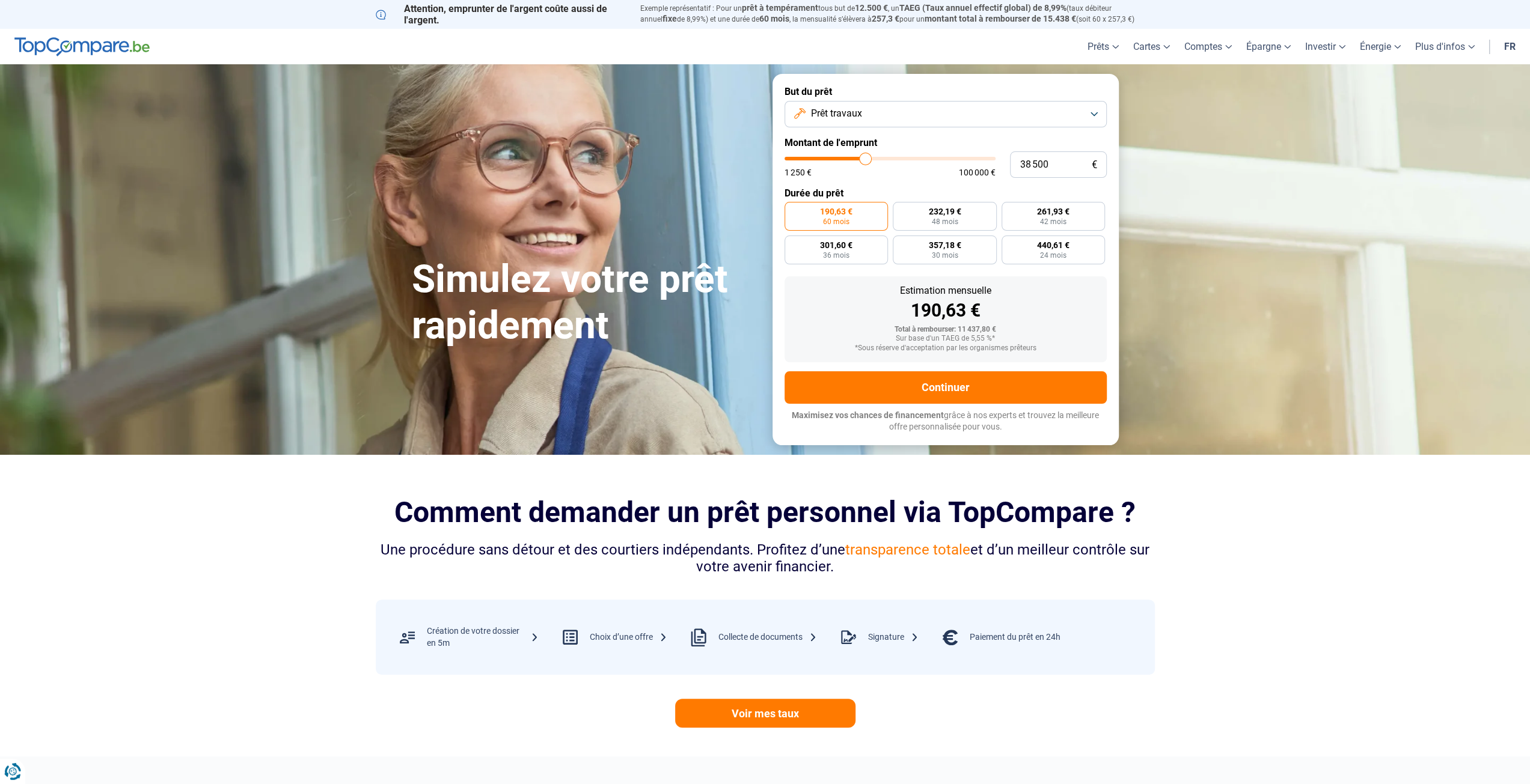
type input "38750"
type input "39 000"
type input "39000"
type input "39 500"
type input "39500"
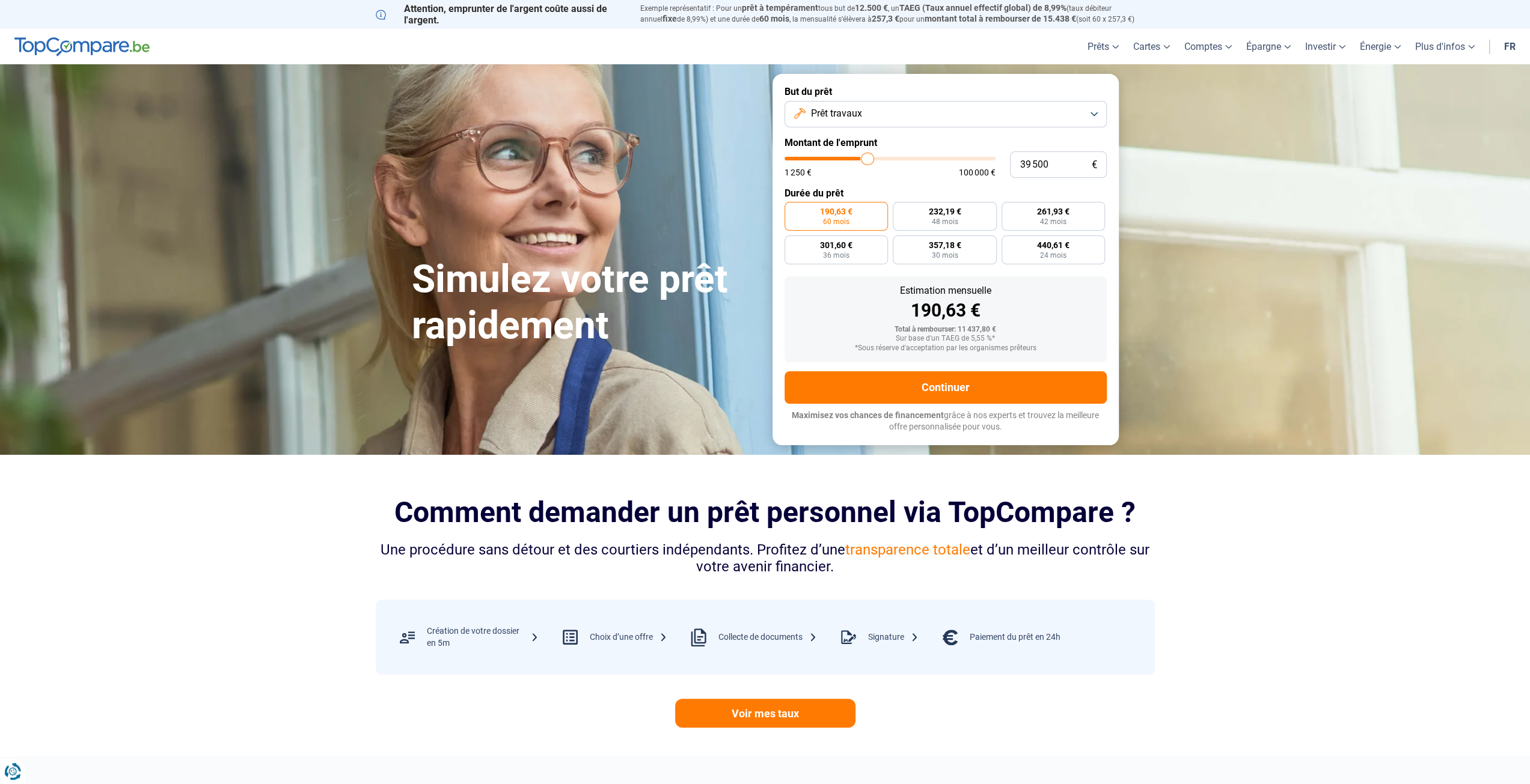
type input "40 000"
type input "40000"
type input "40 500"
type input "40500"
type input "40 750"
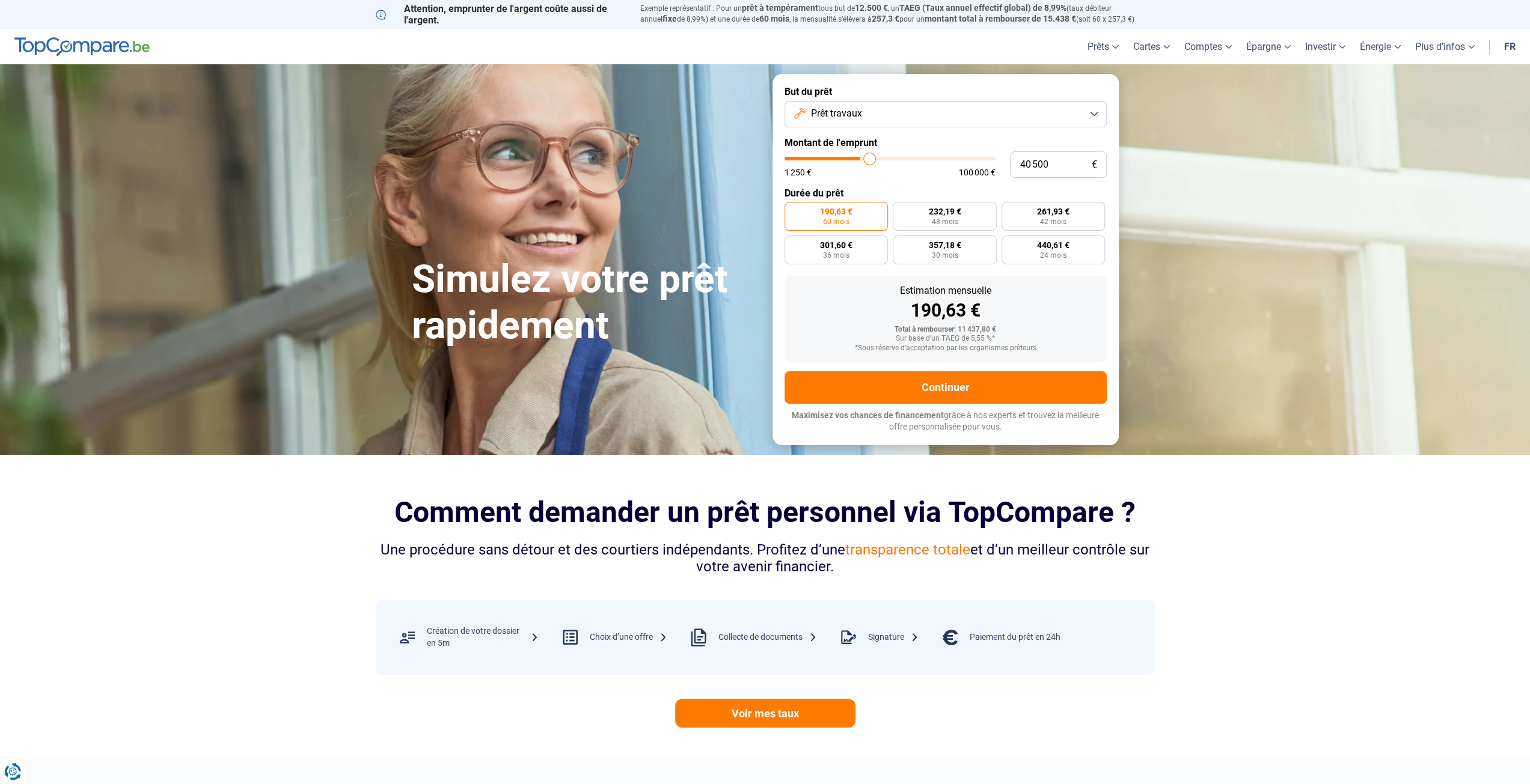
type input "40750"
type input "41 000"
type input "41000"
type input "41 500"
type input "41500"
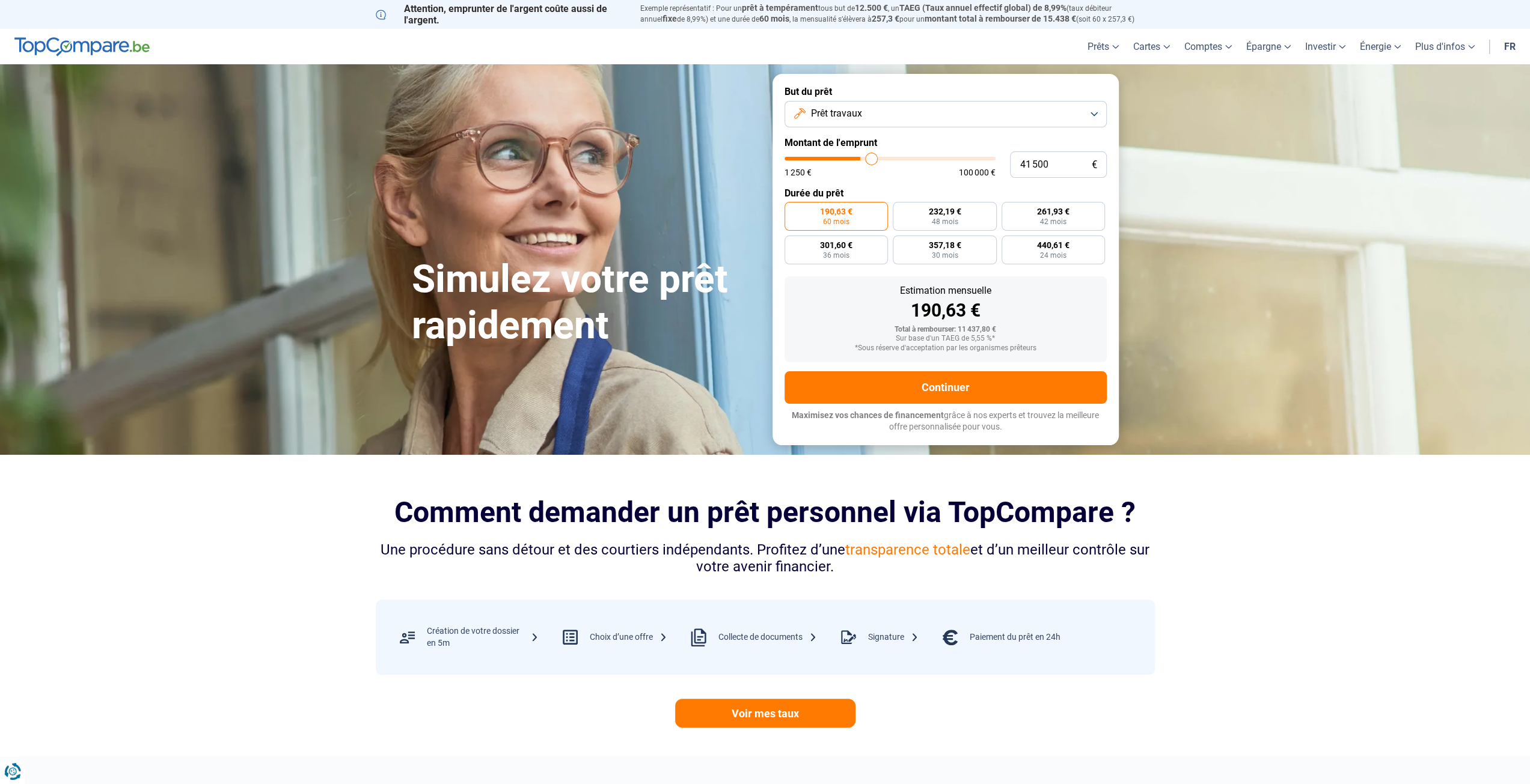
type input "41 750"
type input "41750"
type input "42 250"
type input "42250"
type input "42 500"
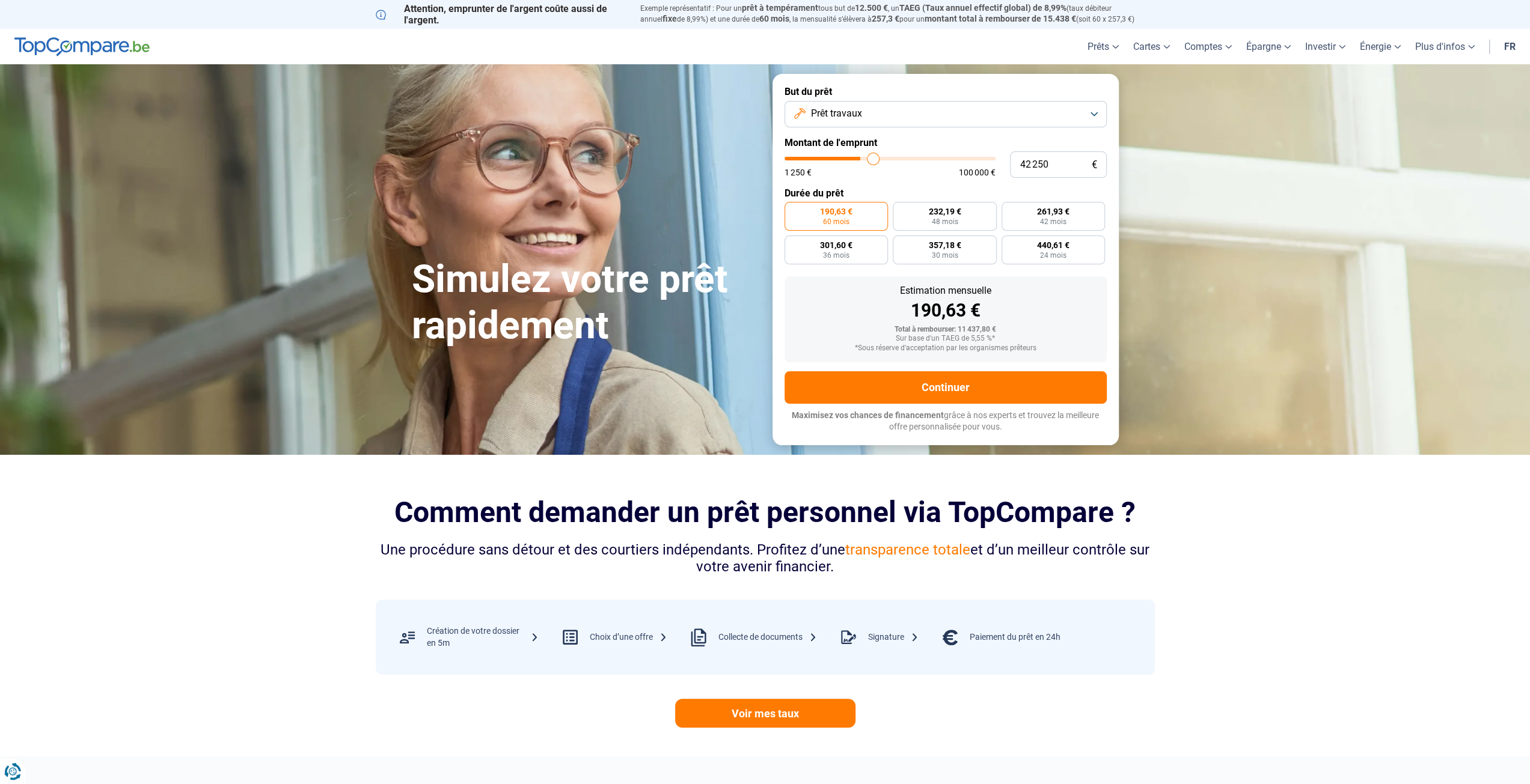
type input "42500"
type input "42 750"
type input "42750"
type input "43 250"
type input "43250"
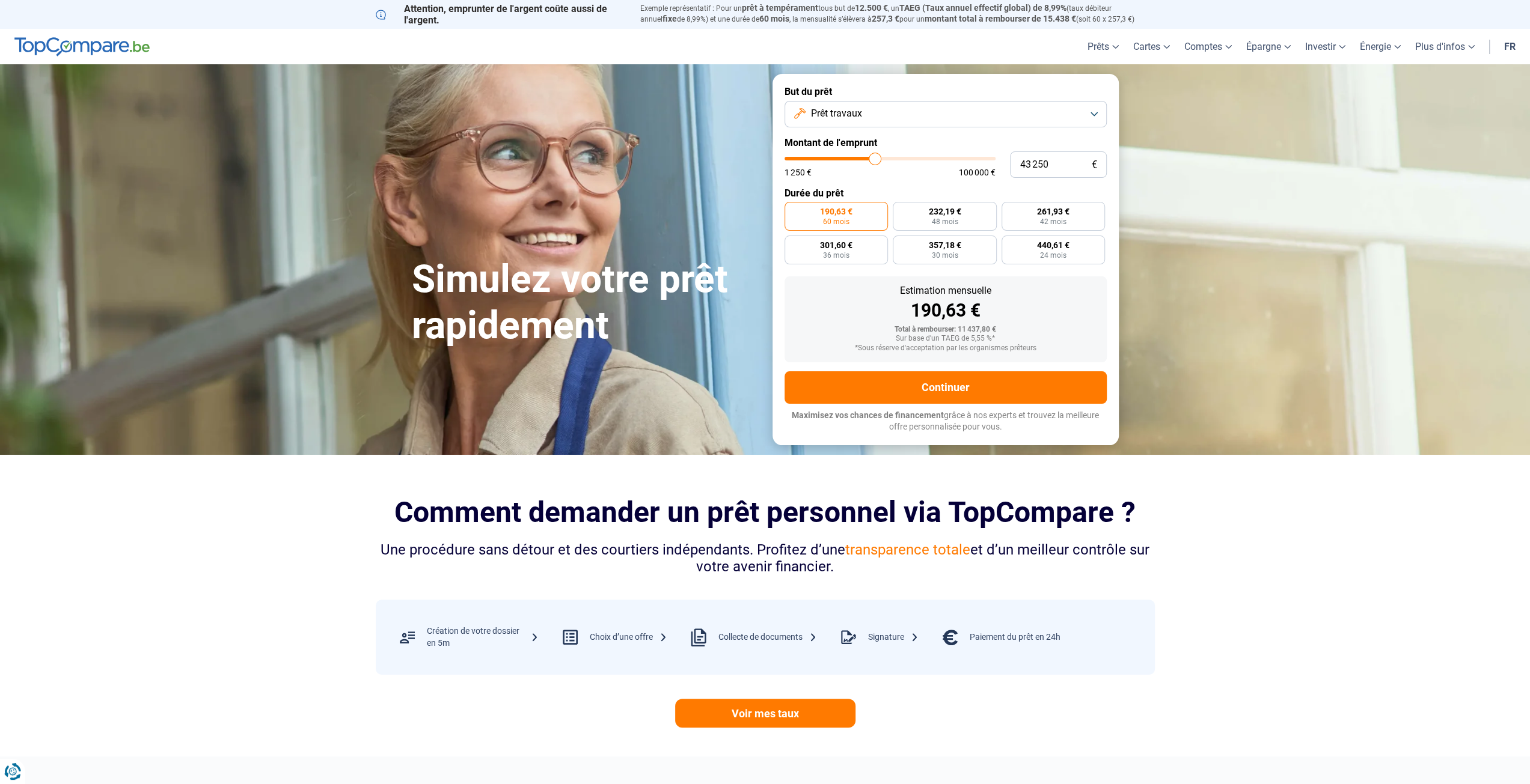
type input "43 500"
type input "43500"
type input "43 750"
type input "43750"
type input "44 250"
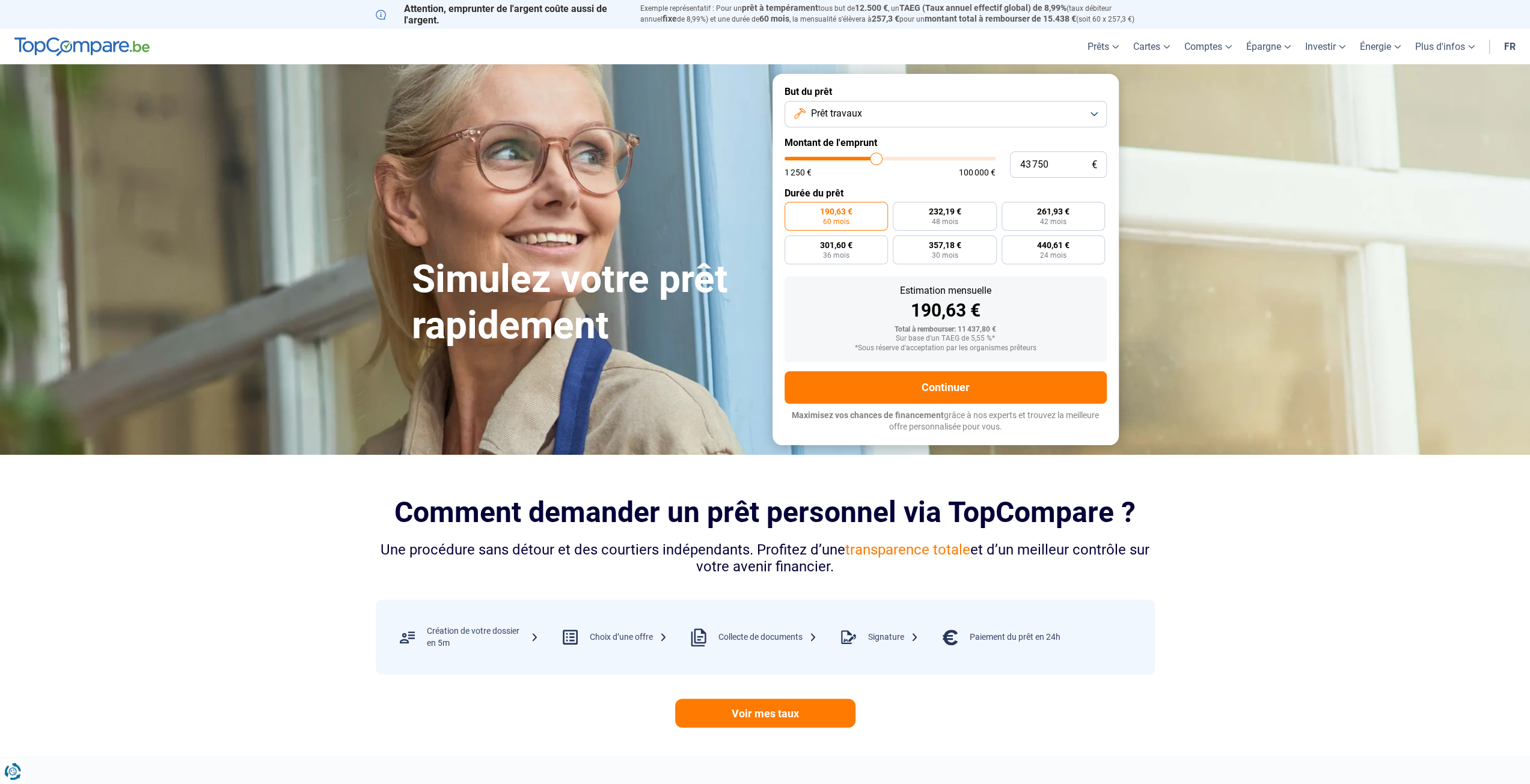
type input "44250"
type input "44 750"
type input "44750"
type input "45 750"
type input "45750"
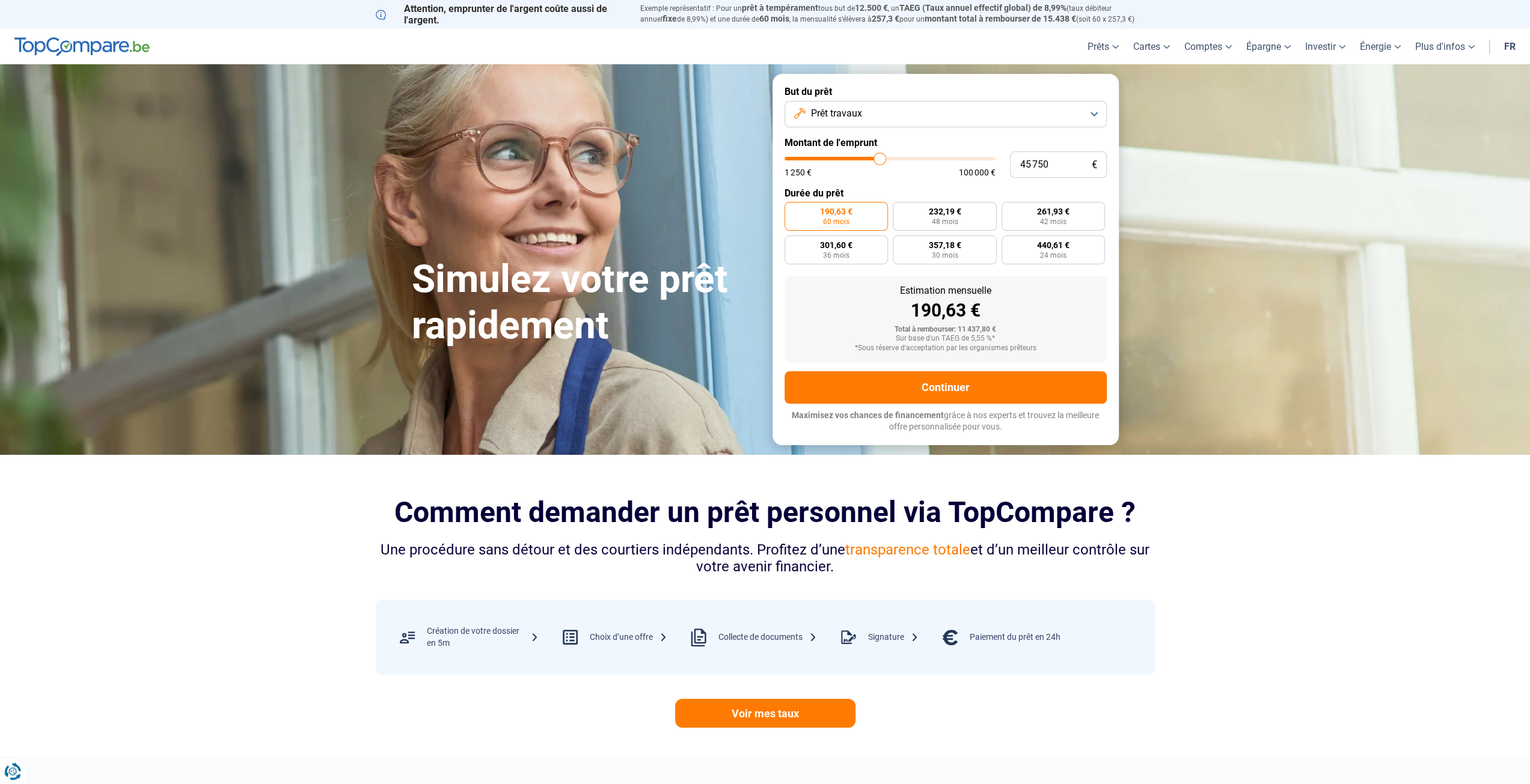
type input "46 000"
type input "46000"
type input "46 750"
type input "46750"
type input "47 000"
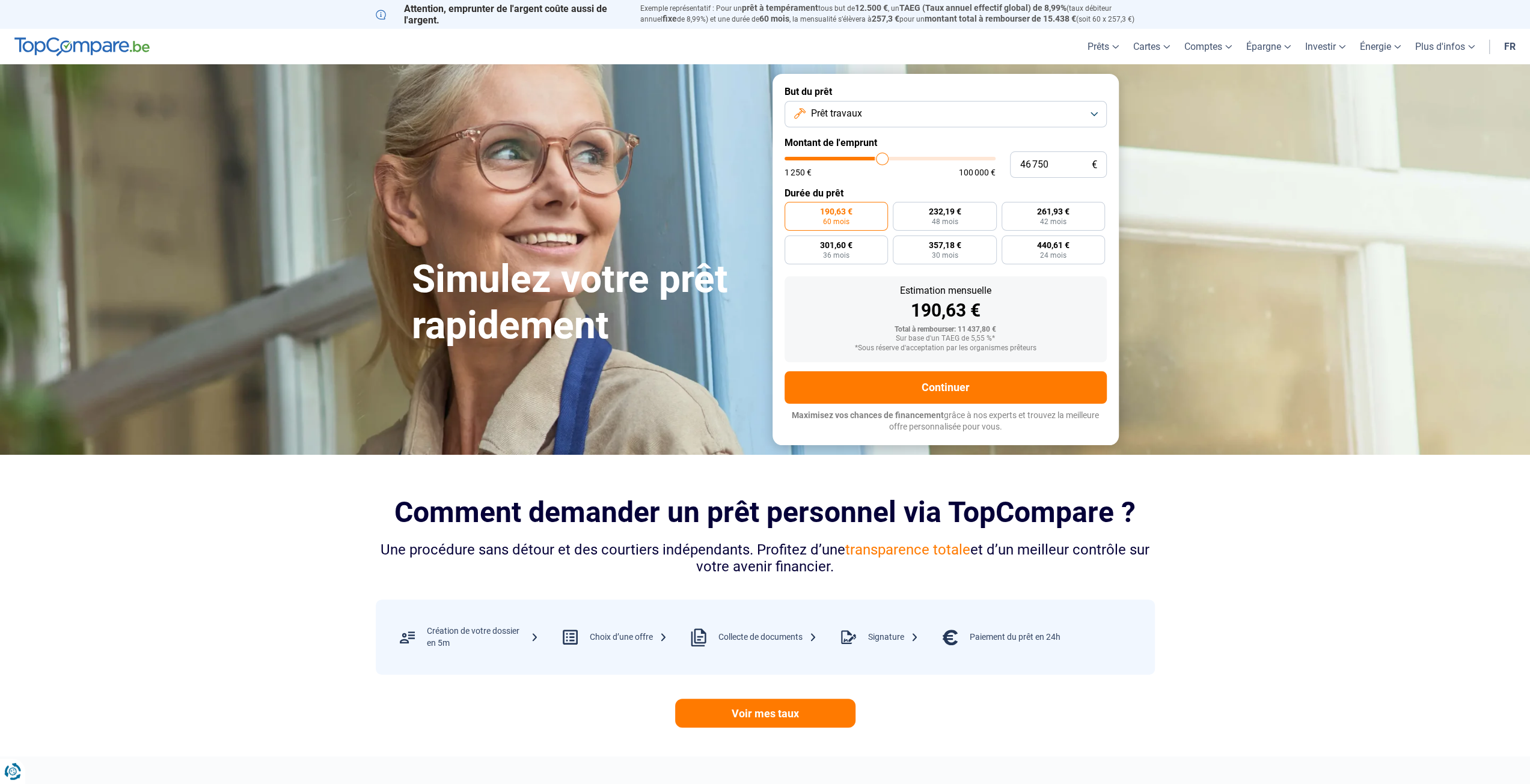
type input "47000"
type input "47 750"
type input "47750"
type input "48 000"
type input "48000"
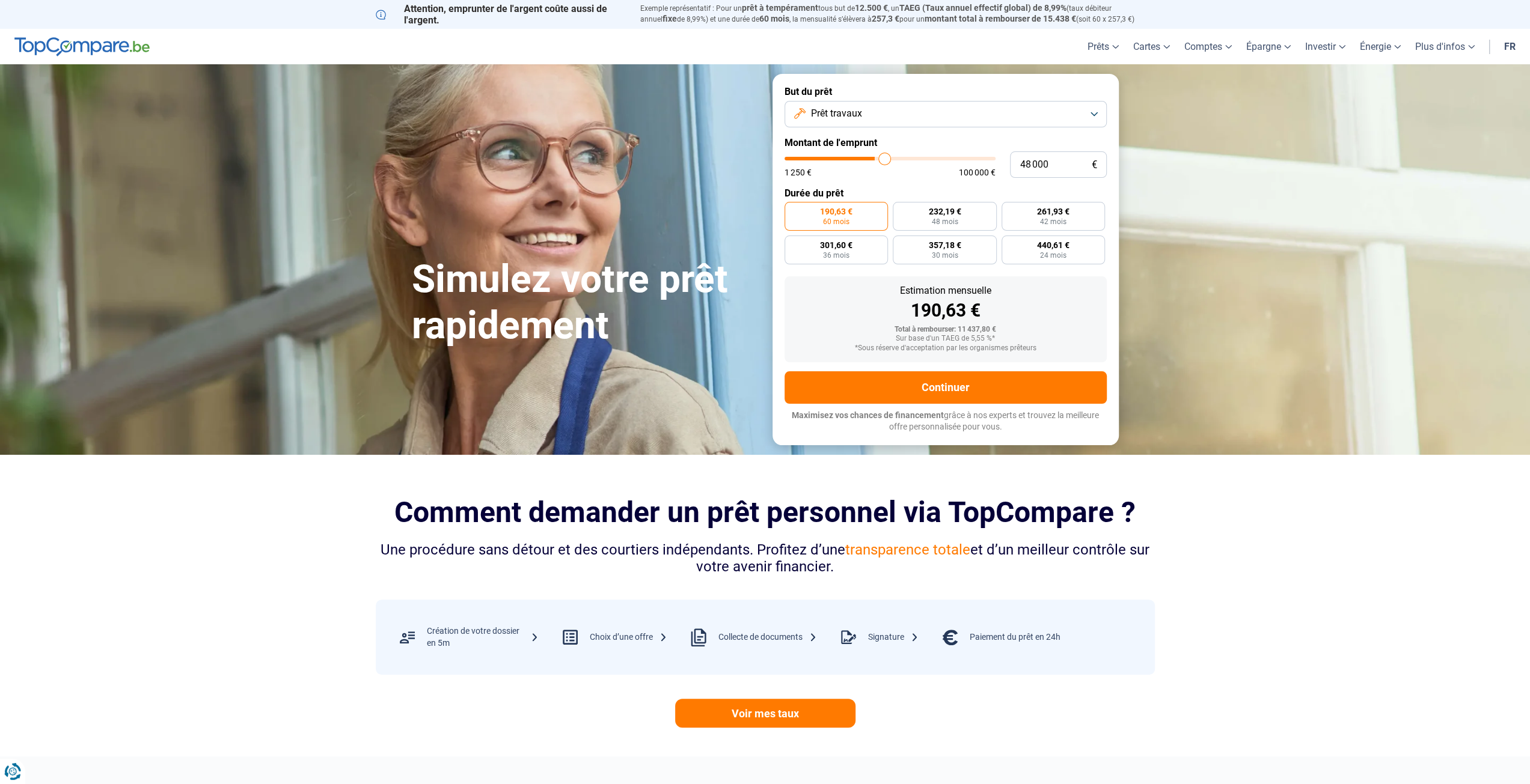
type input "48 750"
type input "48750"
type input "49 000"
type input "49000"
type input "49 500"
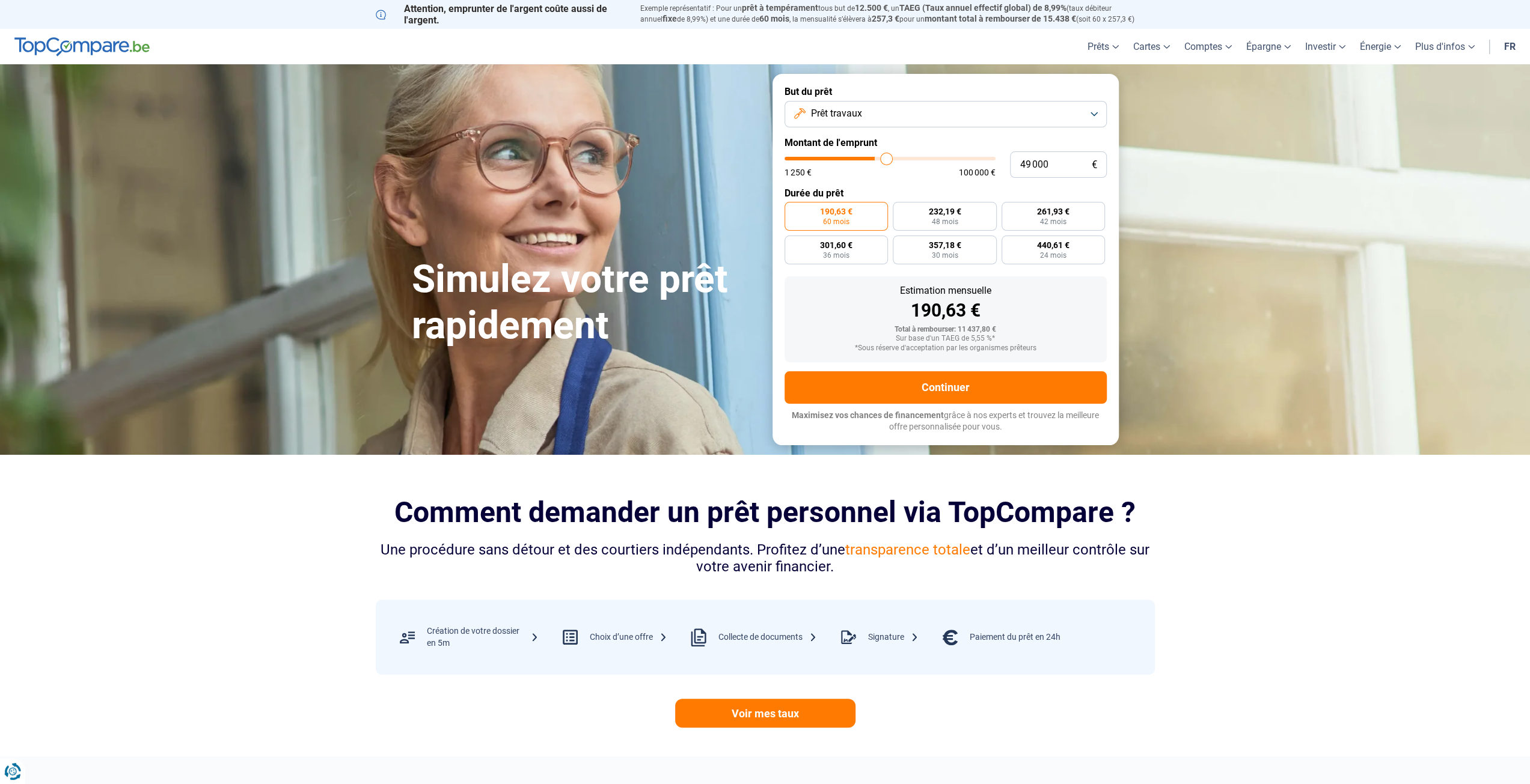
type input "49500"
type input "49 750"
type input "49750"
type input "50 250"
type input "50250"
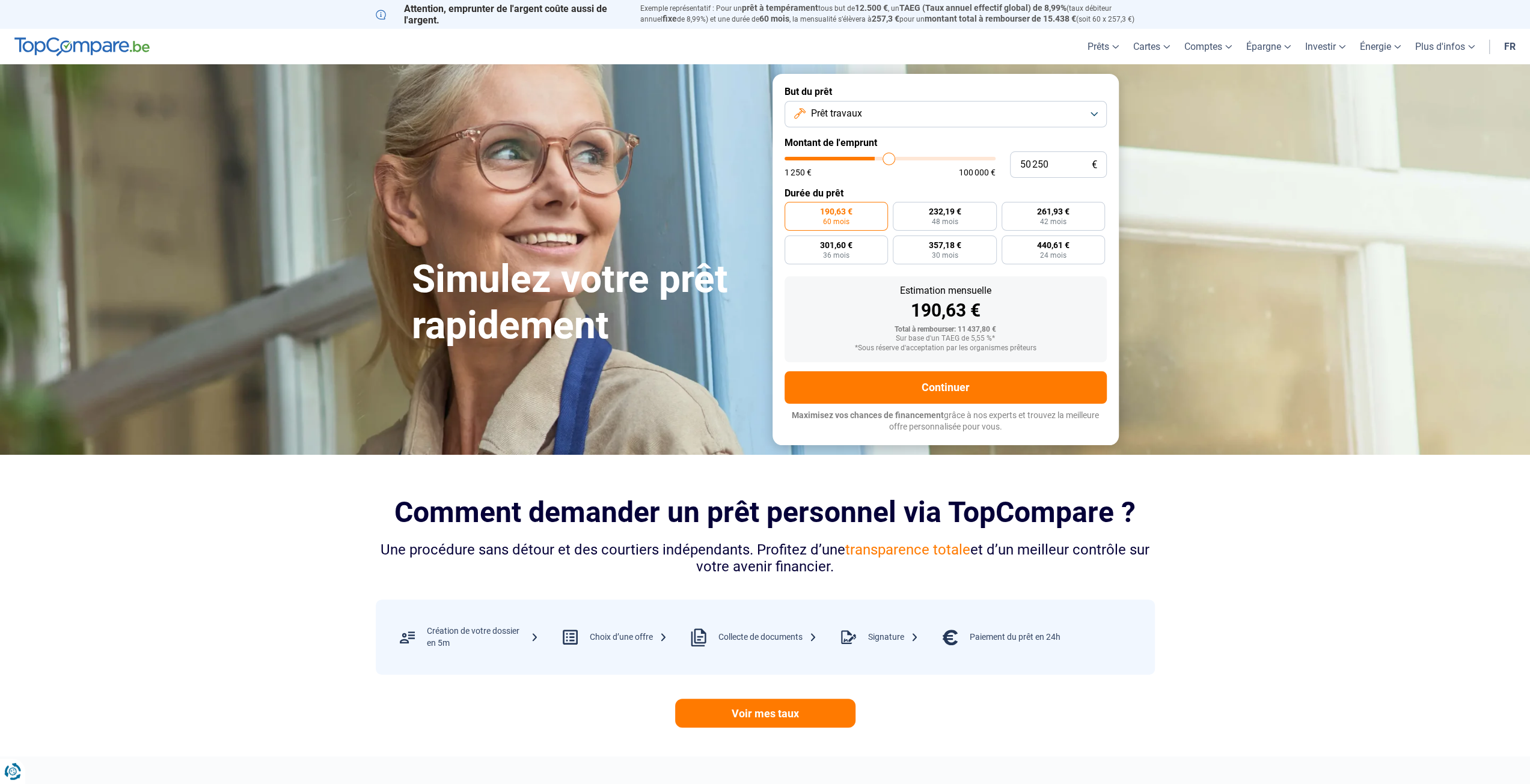
type input "50 500"
type input "50500"
type input "50 750"
type input "50750"
type input "51 250"
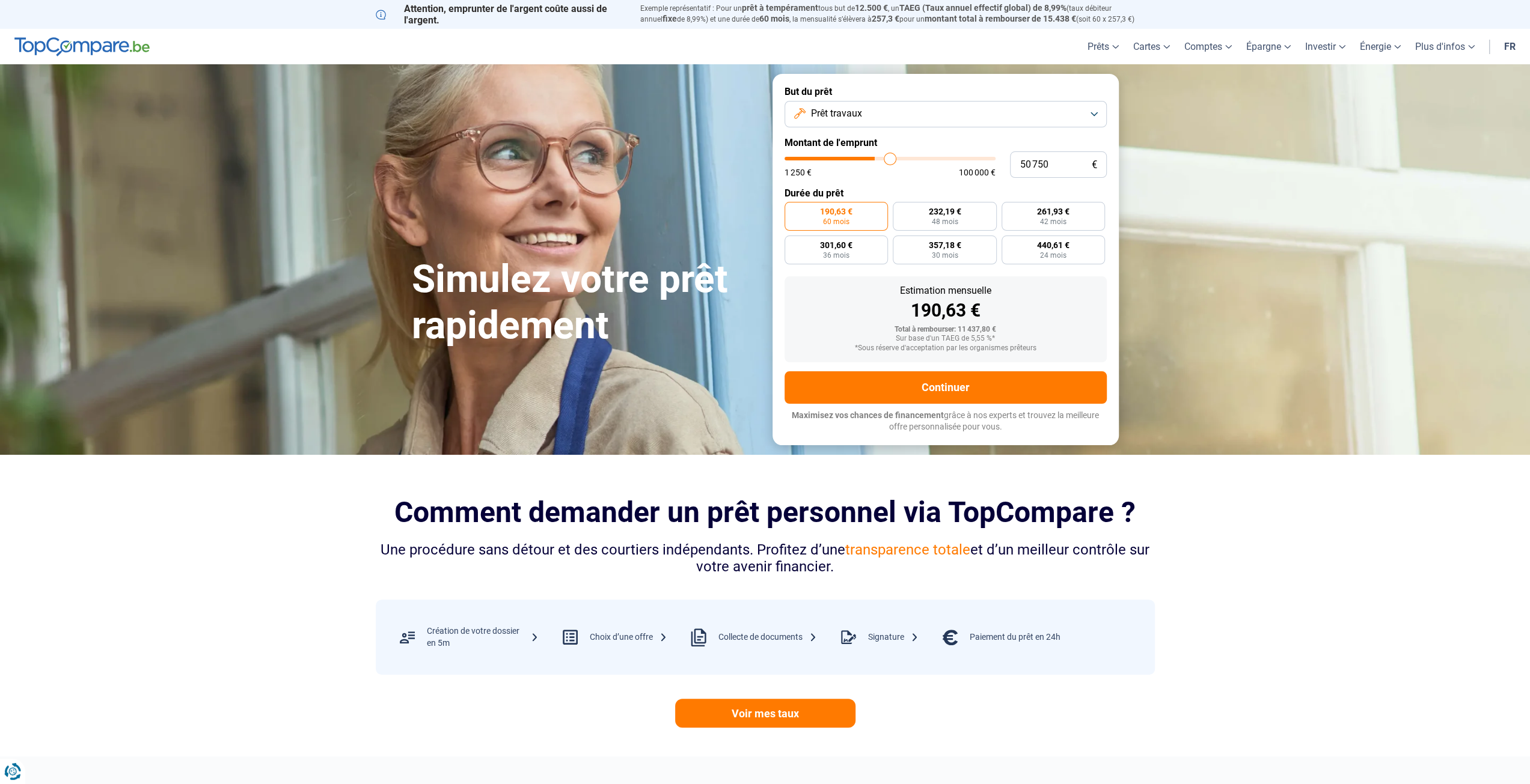
type input "51250"
type input "51 750"
type input "51750"
type input "52 000"
type input "52000"
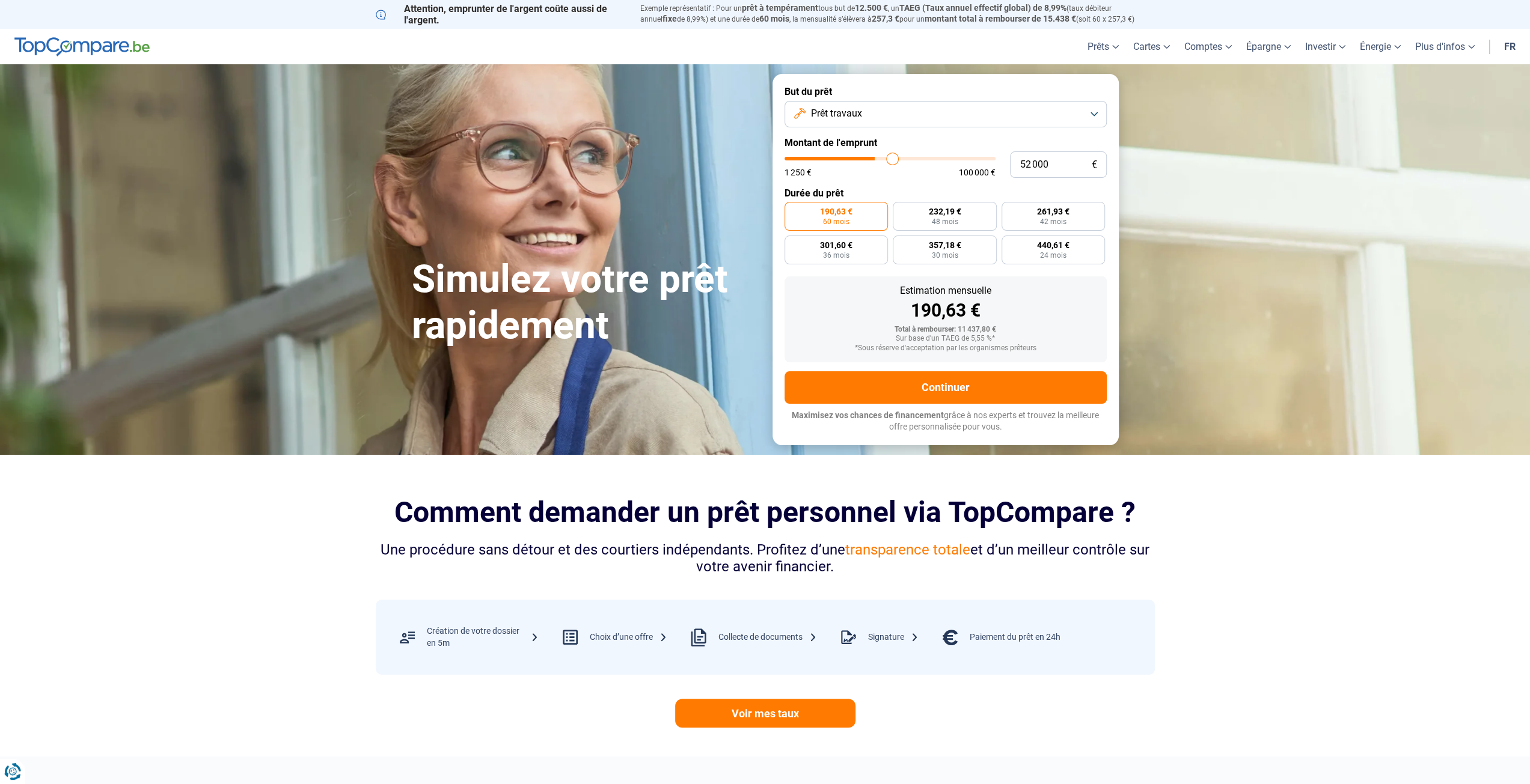
type input "52 250"
type input "52250"
type input "52 500"
type input "52500"
type input "52 750"
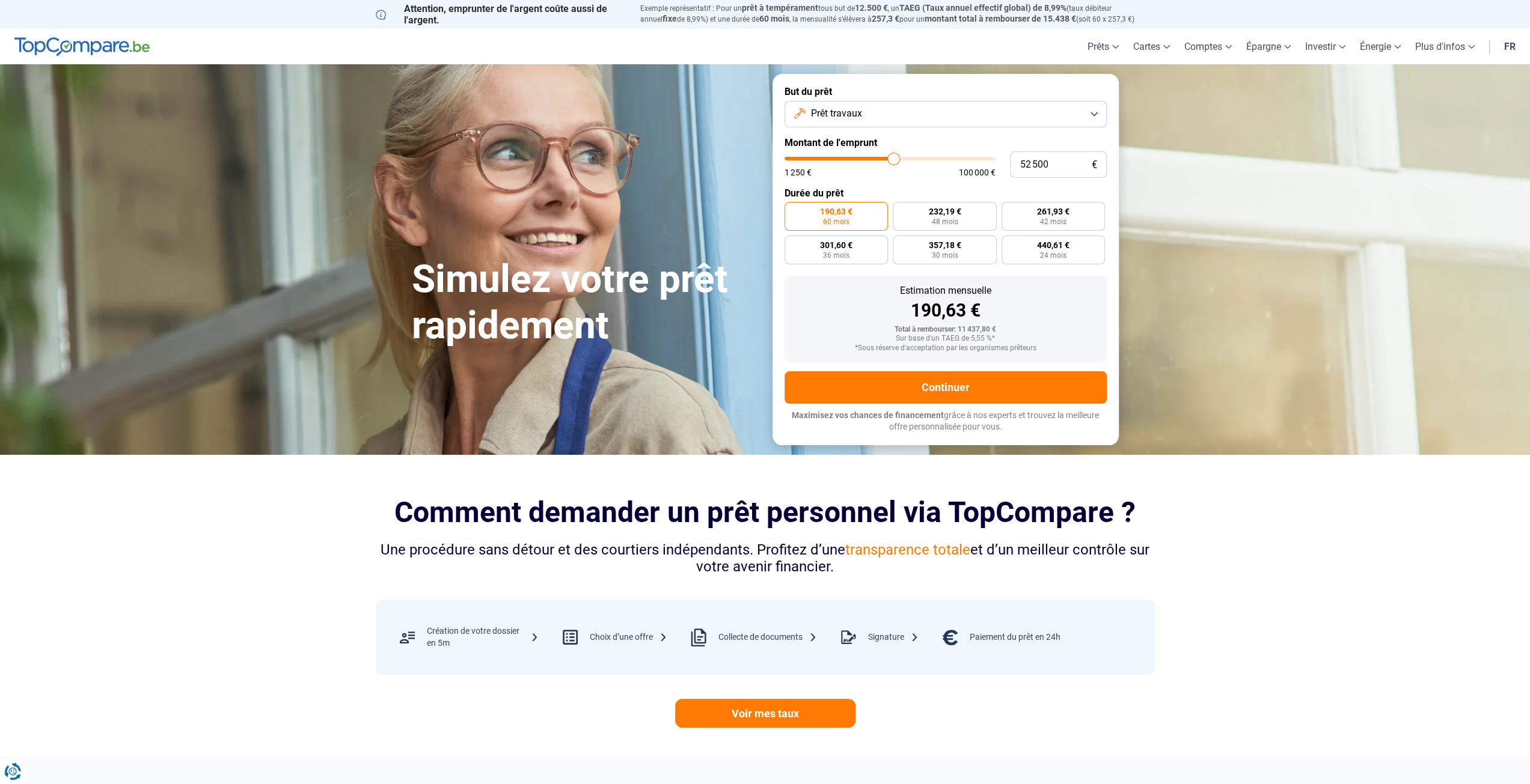
type input "52750"
type input "53 000"
type input "53000"
type input "53 250"
type input "53250"
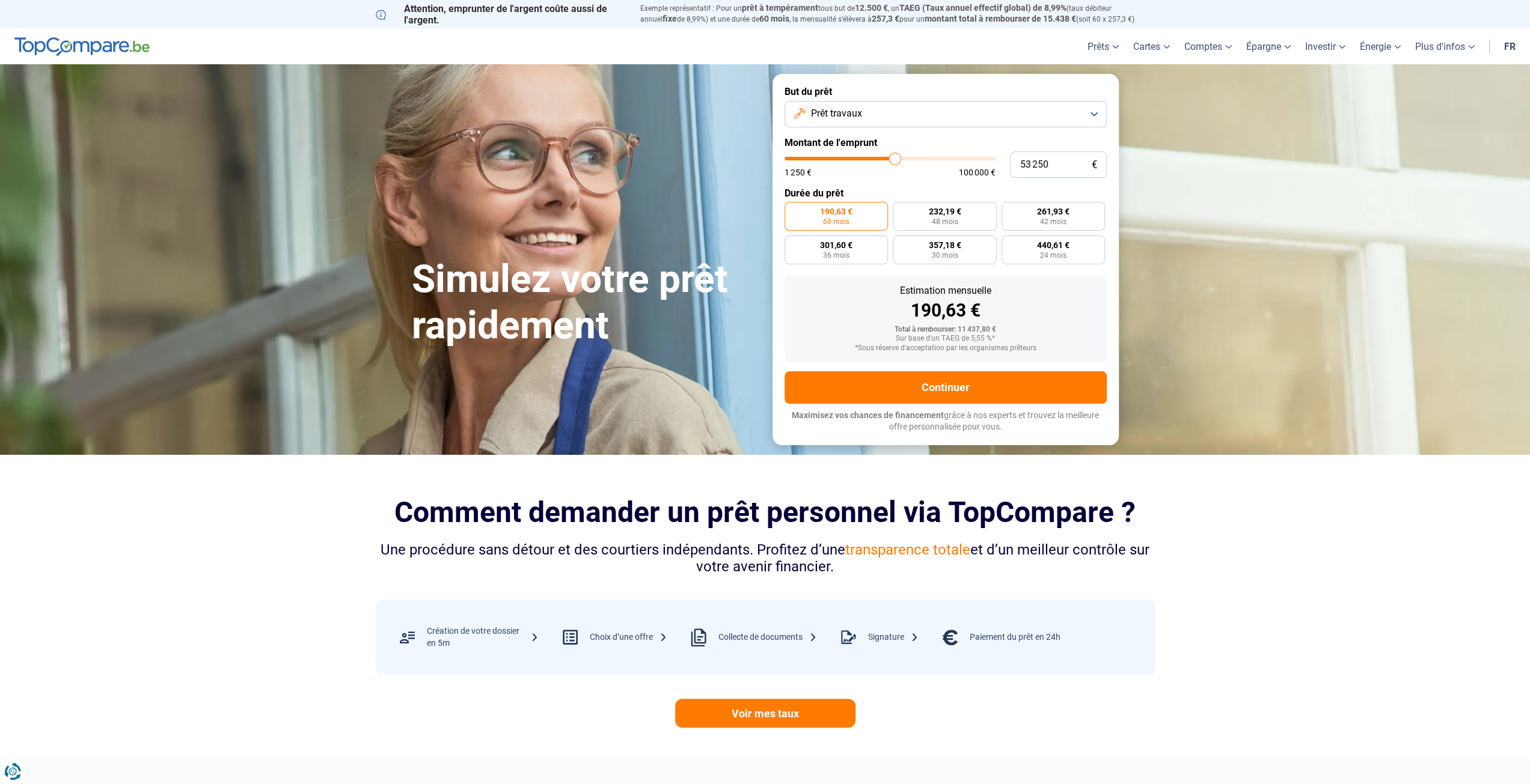
type input "53 500"
type input "53500"
type input "53 750"
type input "53750"
type input "54 000"
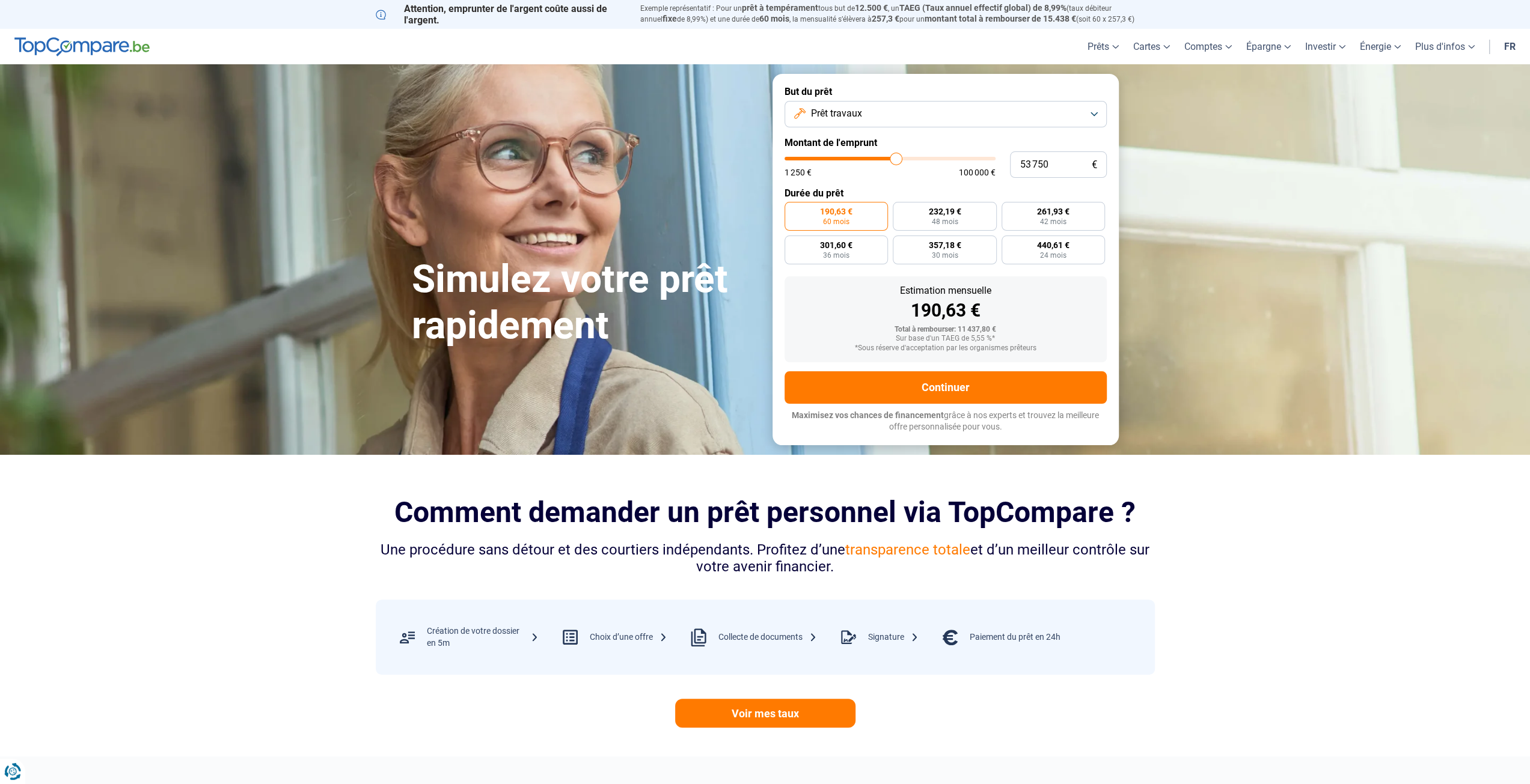
type input "54000"
type input "54 250"
type input "54250"
type input "54 500"
type input "54500"
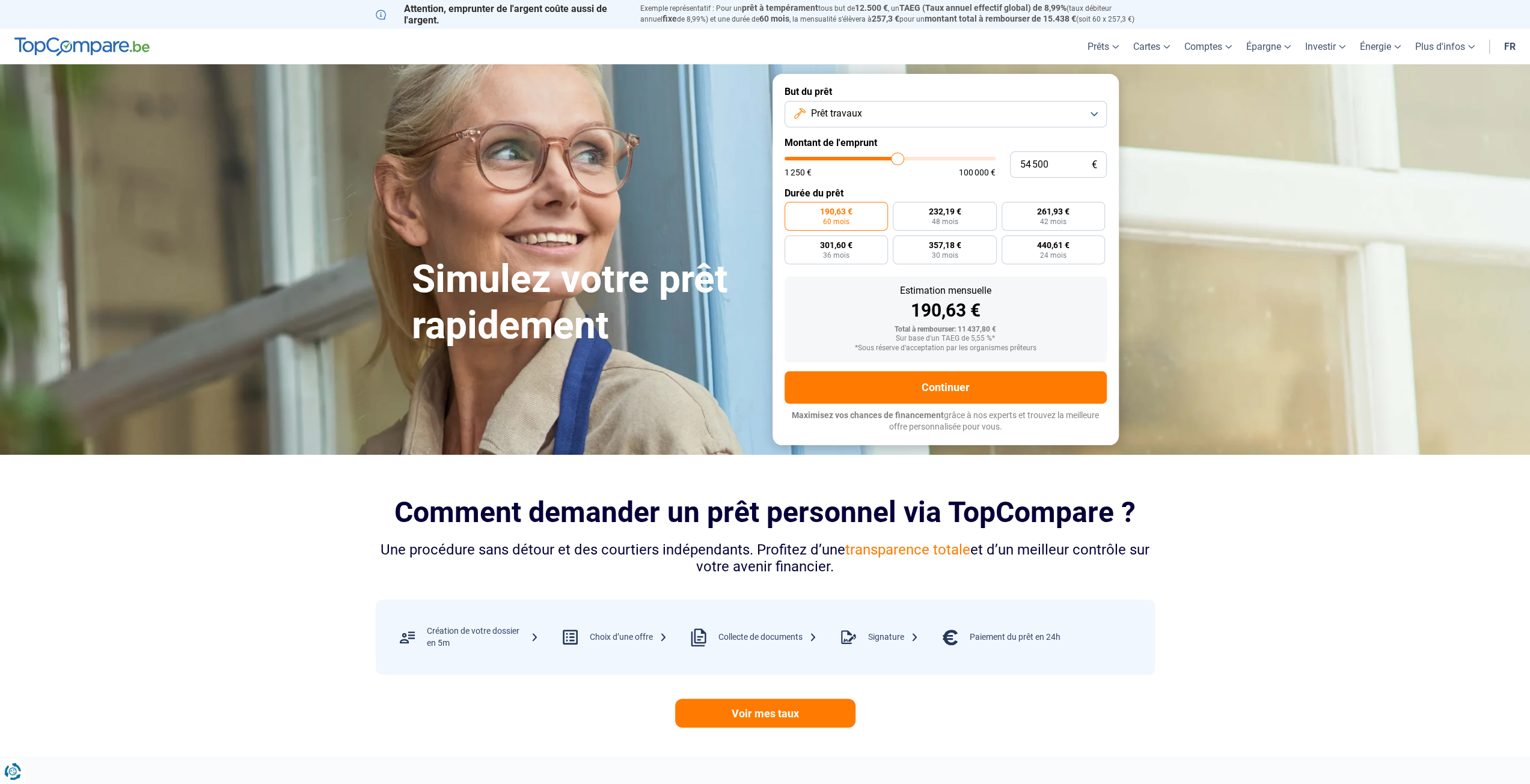
type input "54 750"
type input "54750"
drag, startPoint x: 809, startPoint y: 161, endPoint x: 906, endPoint y: 161, distance: 97.0
click at [906, 161] on input "range" at bounding box center [890, 158] width 211 height 3
click at [911, 159] on input "range" at bounding box center [890, 158] width 211 height 3
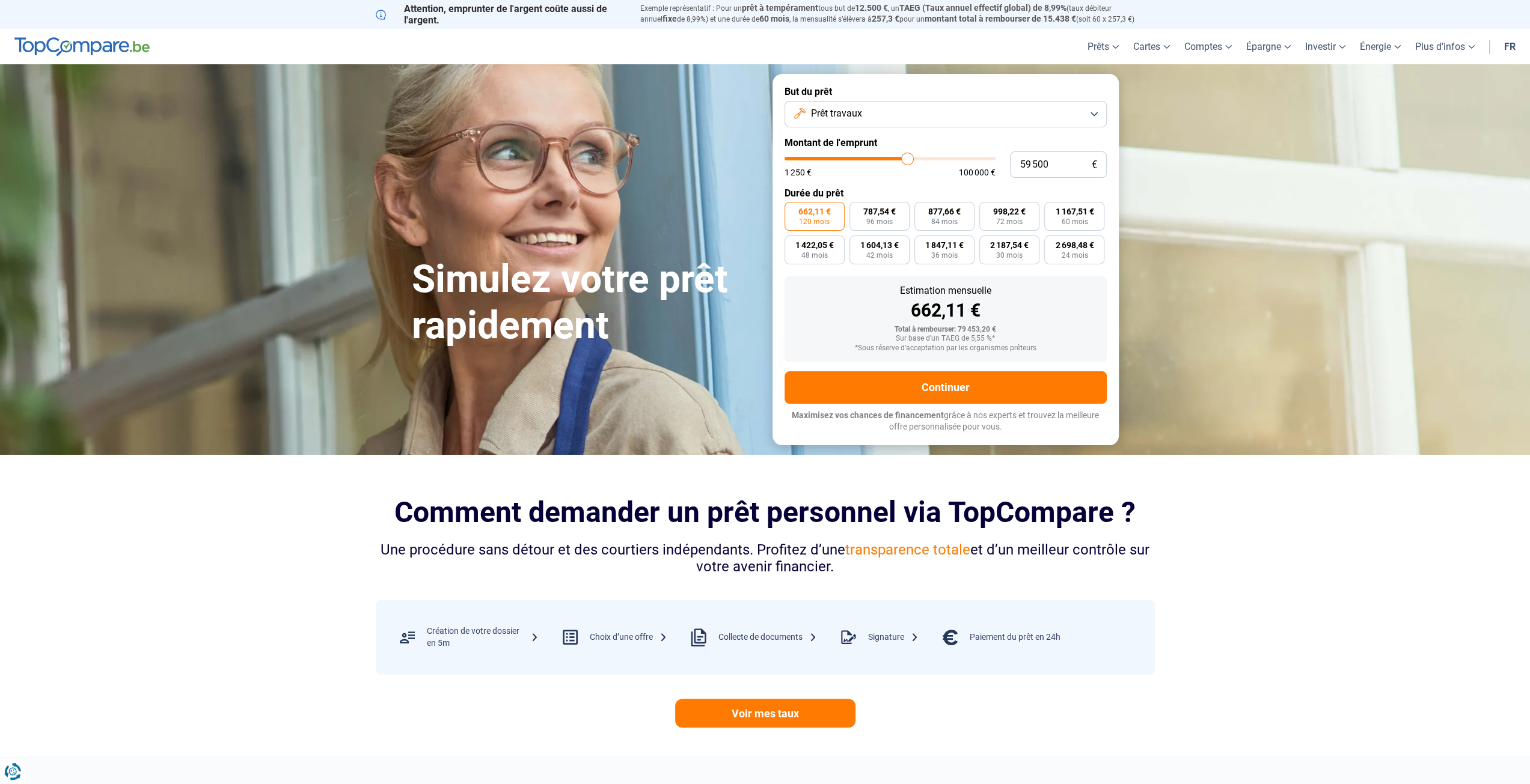
click at [907, 161] on input "range" at bounding box center [890, 158] width 211 height 3
click at [971, 111] on button "Prêt travaux" at bounding box center [945, 113] width 322 height 26
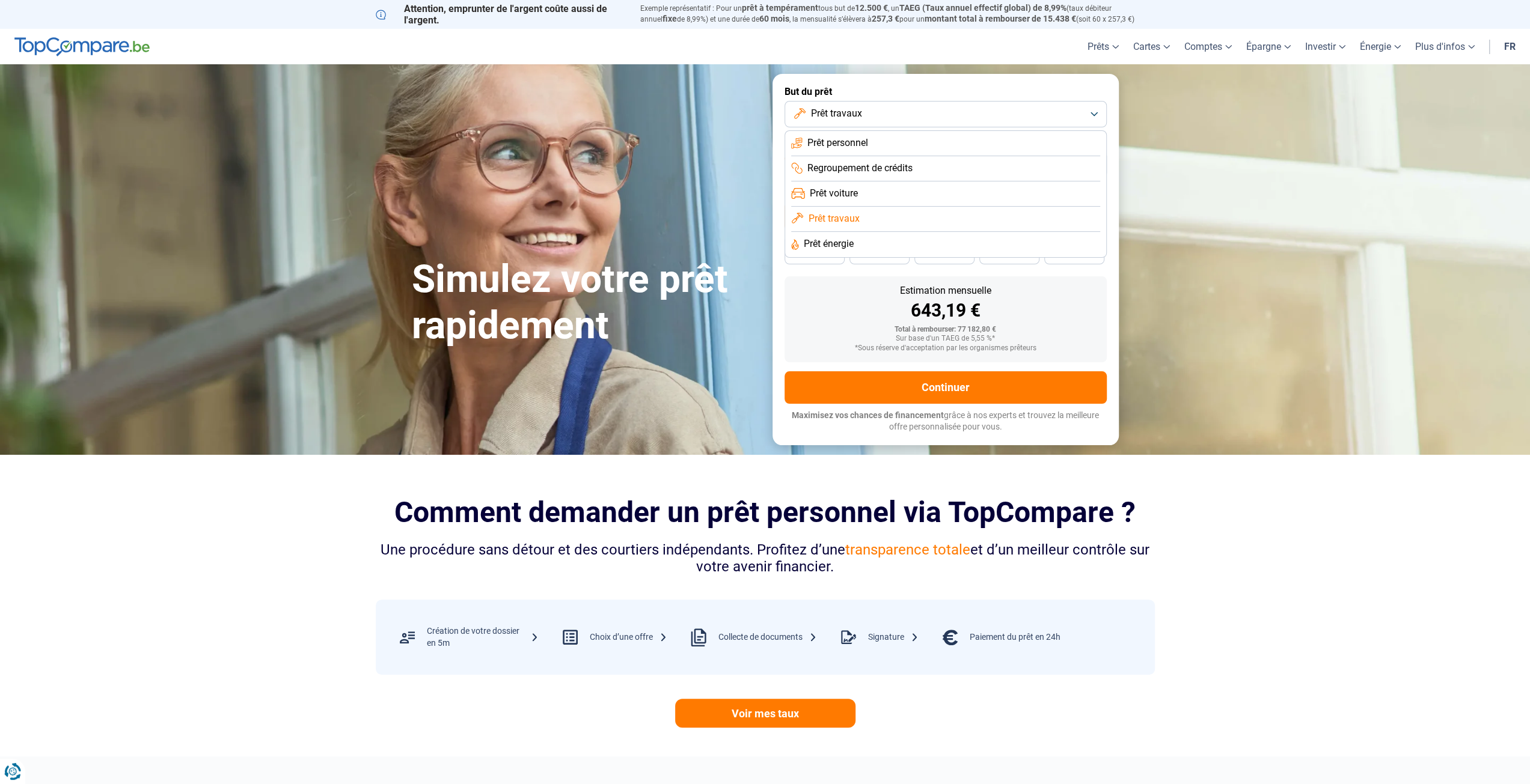
click at [840, 247] on span "Prêt énergie" at bounding box center [829, 244] width 50 height 14
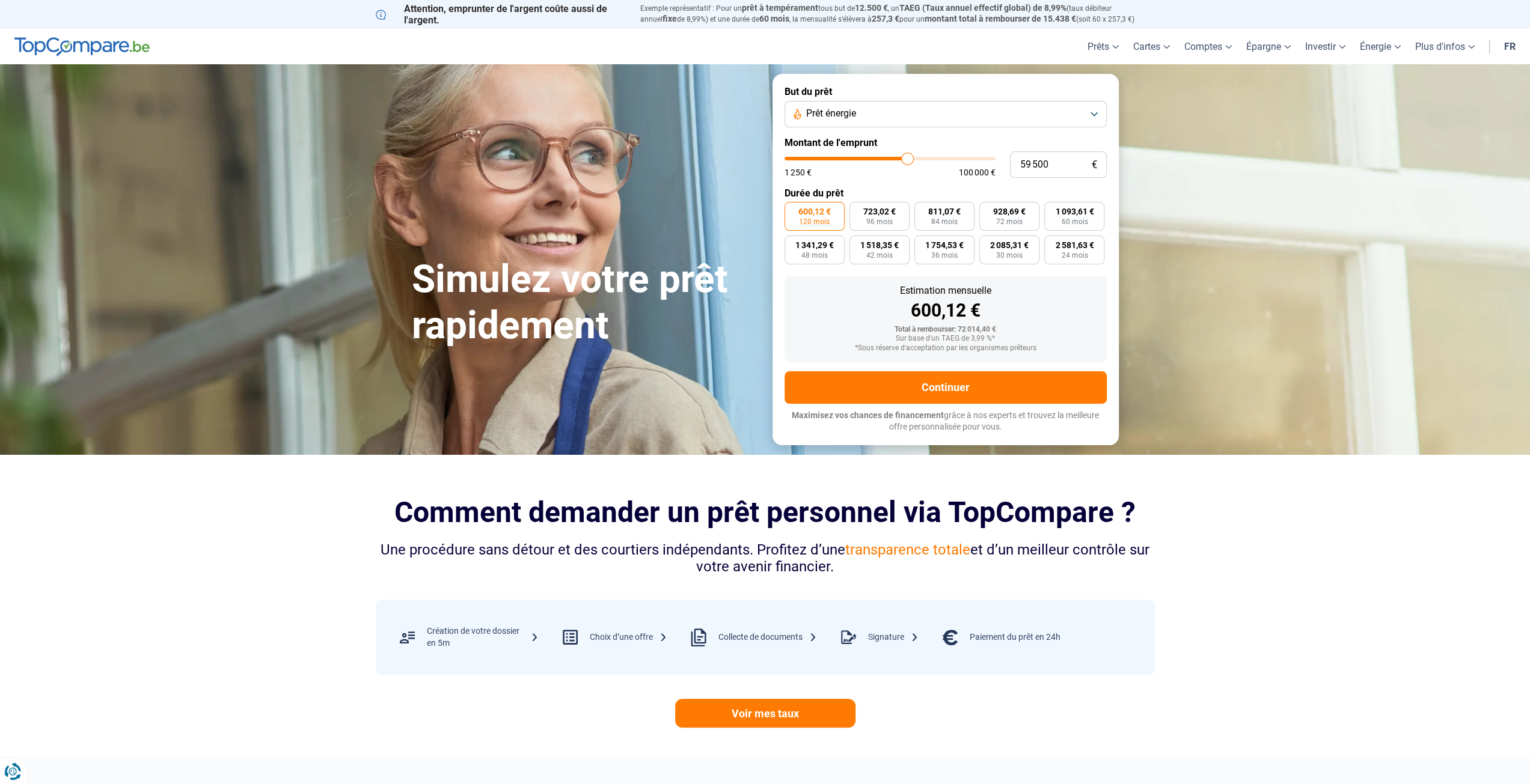
click at [884, 121] on button "Prêt énergie" at bounding box center [945, 113] width 322 height 26
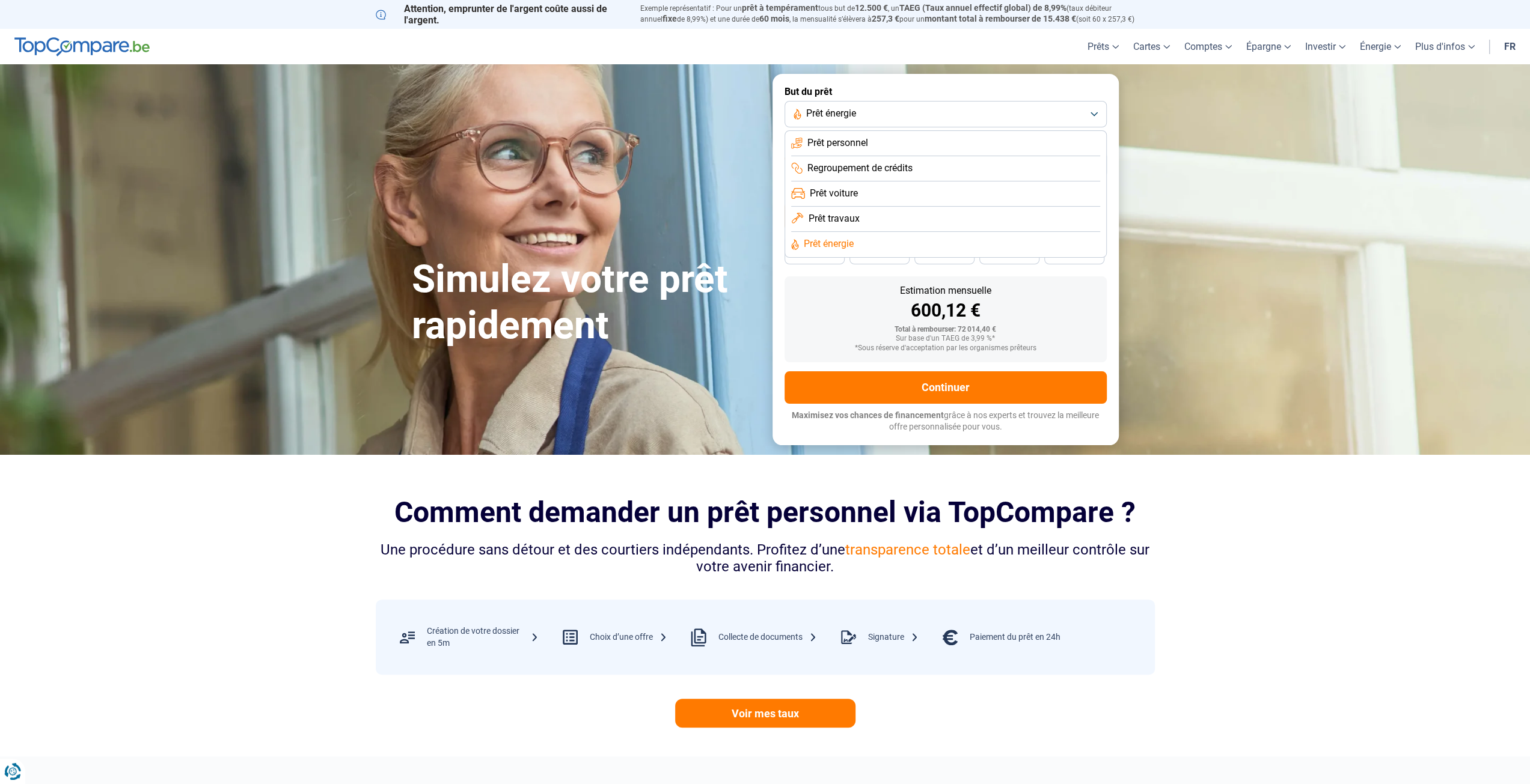
click at [865, 142] on span "Prêt personnel" at bounding box center [838, 143] width 61 height 14
